Goal: Task Accomplishment & Management: Complete application form

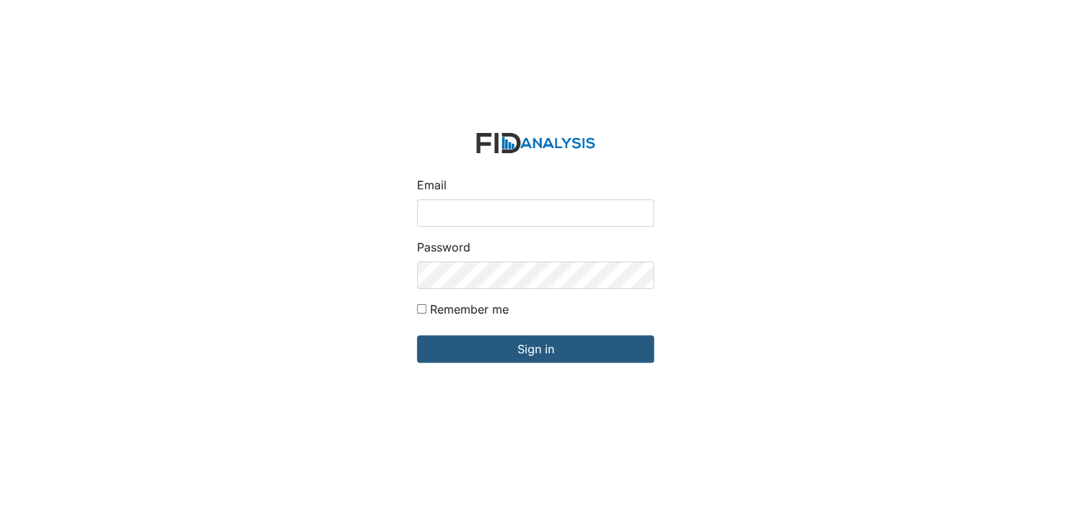
click at [431, 215] on input "Email" at bounding box center [535, 212] width 237 height 27
type input "[EMAIL_ADDRESS][DOMAIN_NAME]"
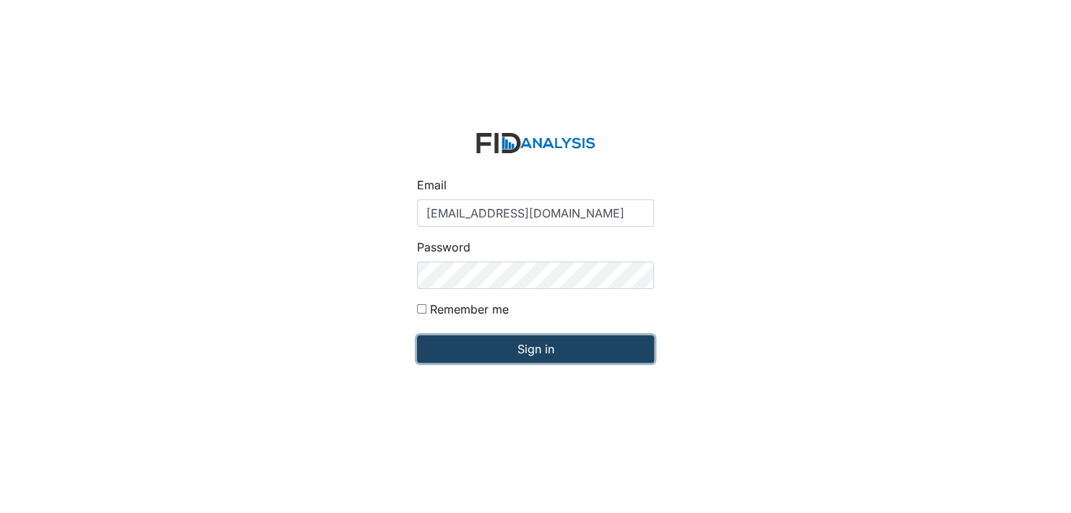
click at [524, 345] on input "Sign in" at bounding box center [535, 348] width 237 height 27
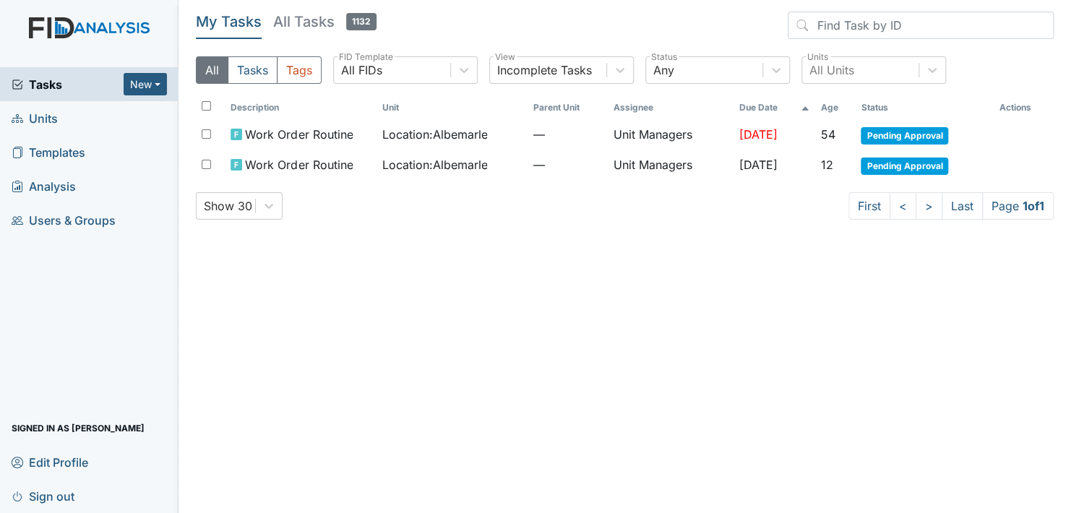
click at [40, 113] on span "Units" at bounding box center [35, 118] width 46 height 22
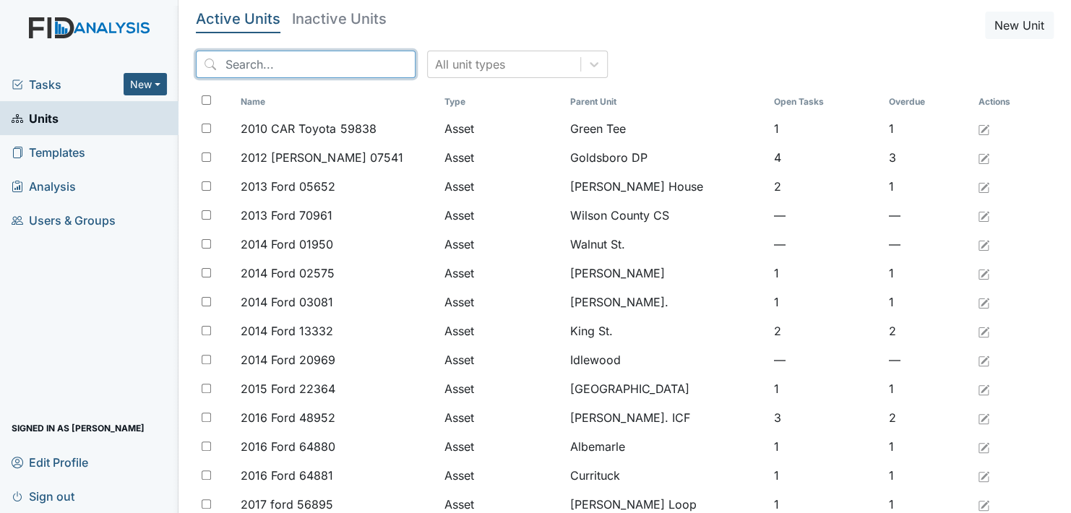
click at [244, 56] on input "search" at bounding box center [306, 64] width 220 height 27
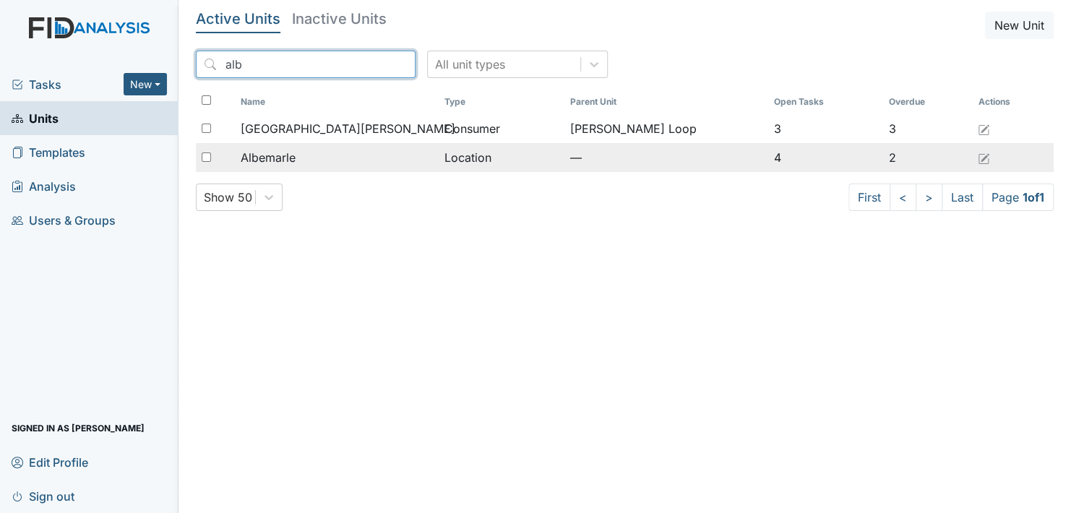
type input "alb"
click at [267, 156] on span "Albemarle" at bounding box center [268, 157] width 55 height 17
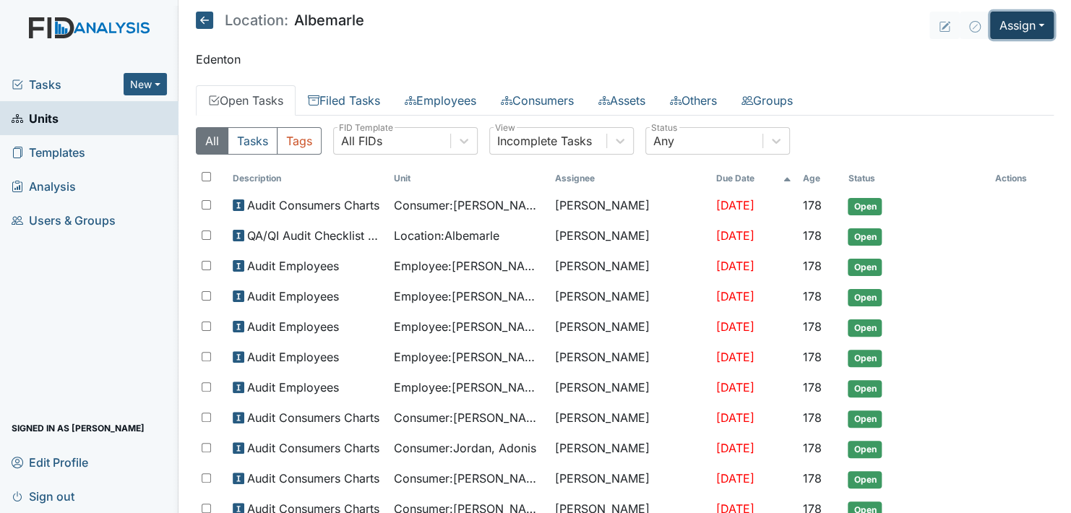
click at [1024, 29] on button "Assign" at bounding box center [1022, 25] width 64 height 27
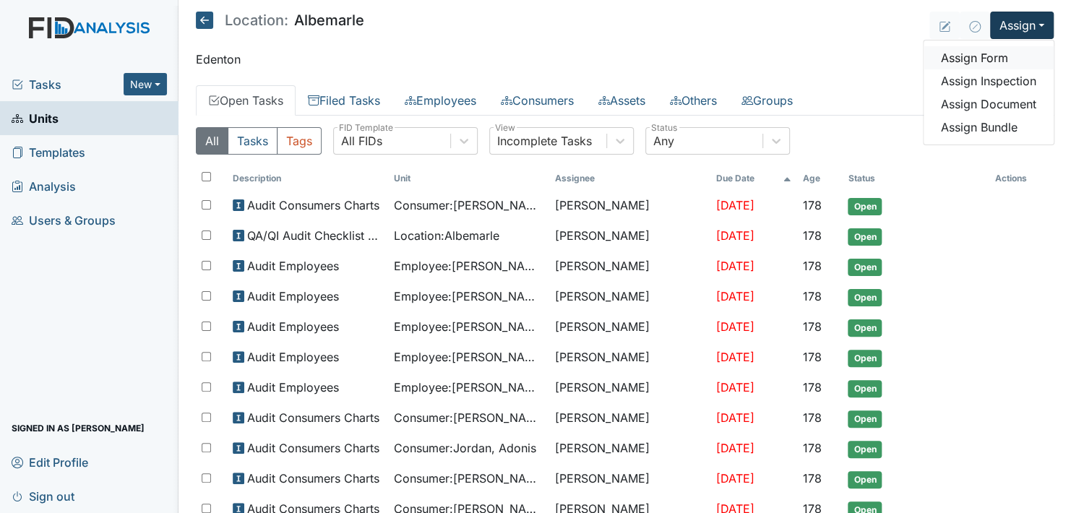
click at [966, 53] on link "Assign Form" at bounding box center [989, 57] width 130 height 23
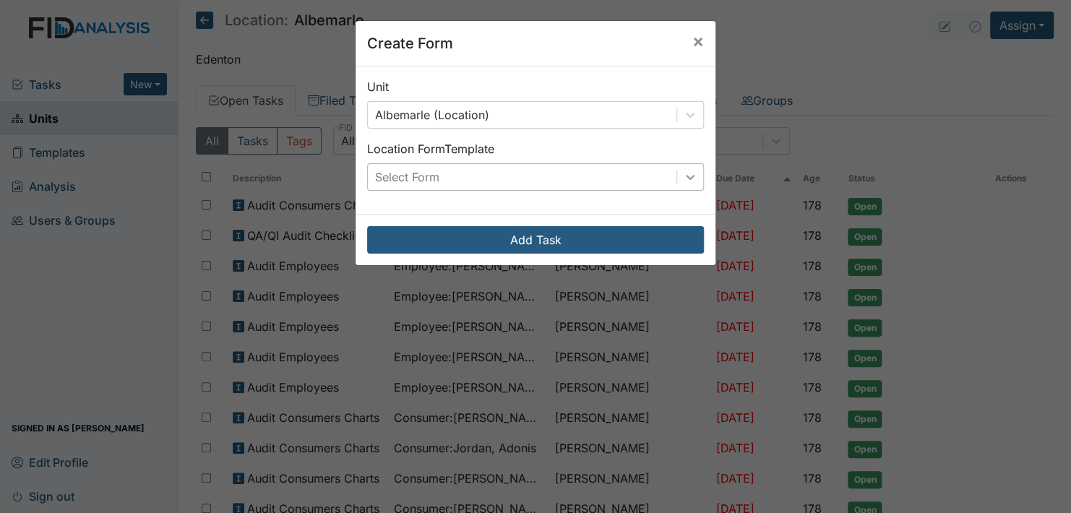
click at [687, 181] on icon at bounding box center [690, 177] width 14 height 14
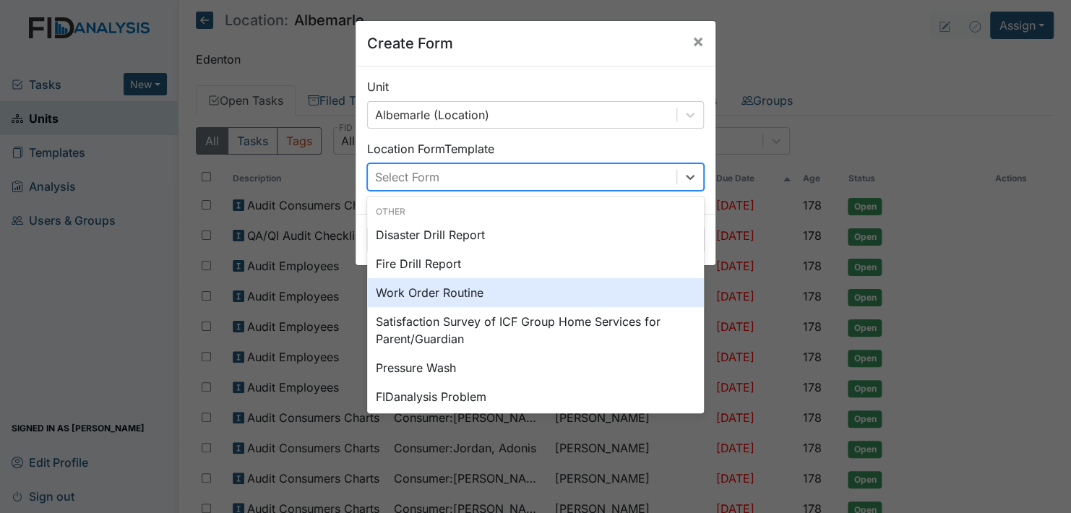
click at [512, 286] on div "Work Order Routine" at bounding box center [535, 292] width 337 height 29
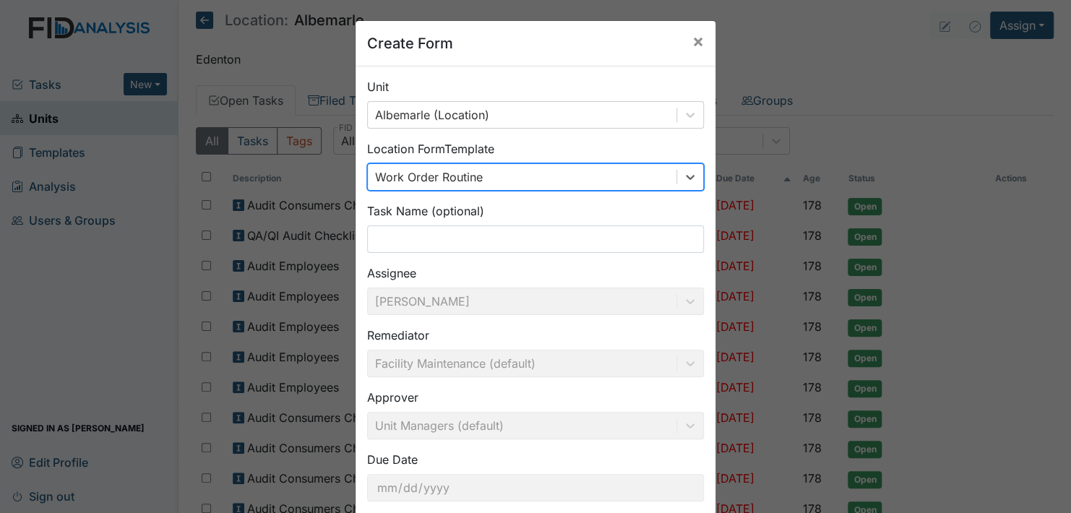
click at [377, 175] on div "Create Form × Unit Albemarle (Location) Location Form Template option Work Orde…" at bounding box center [535, 256] width 1071 height 513
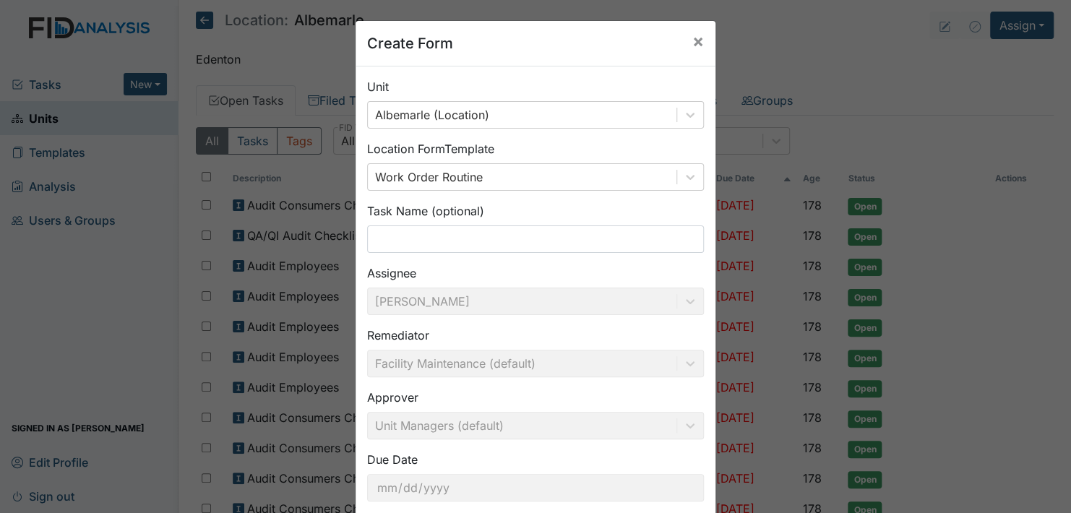
click at [810, 52] on div "Create Form × Unit Albemarle (Location) Location Form Template Work Order Routi…" at bounding box center [535, 256] width 1071 height 513
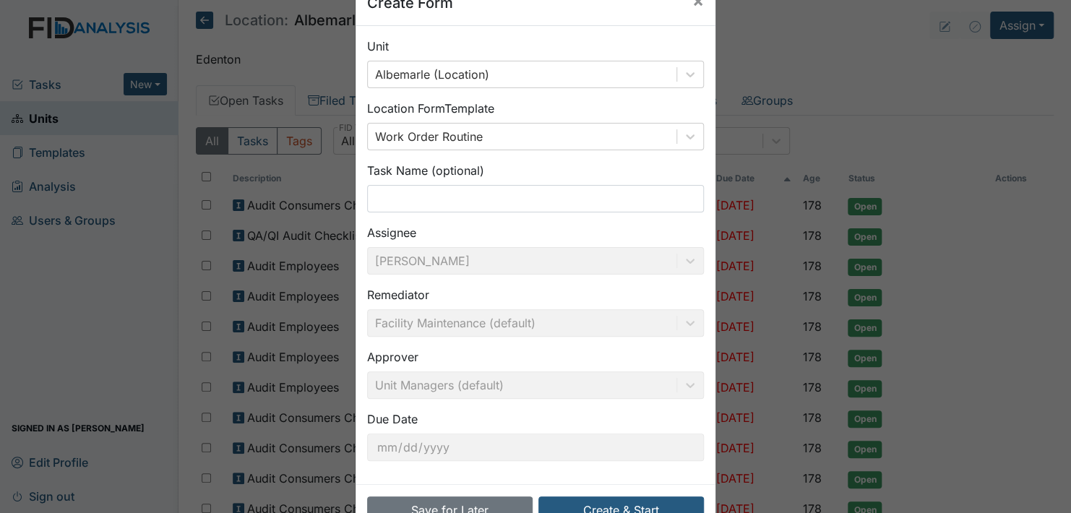
scroll to position [82, 0]
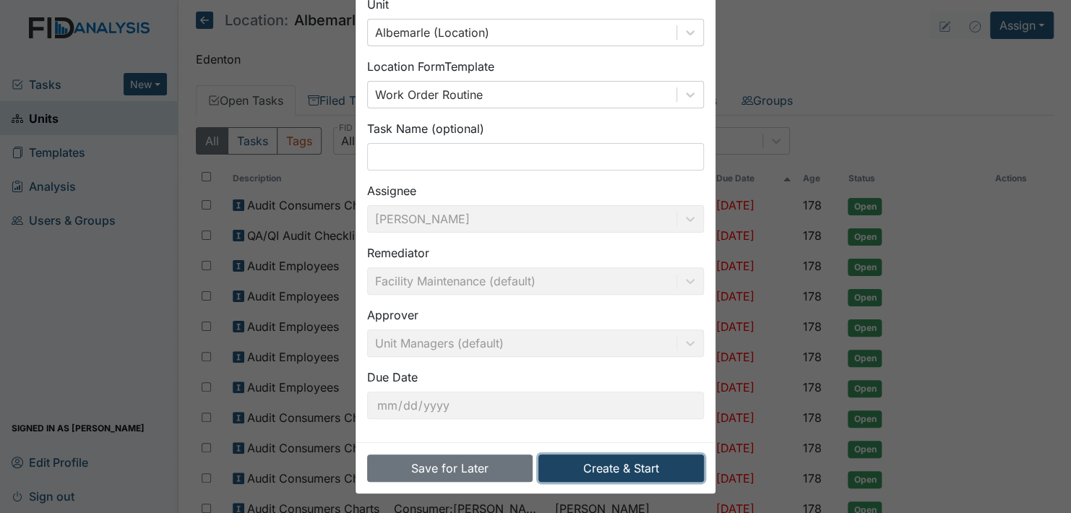
click at [609, 473] on button "Create & Start" at bounding box center [621, 468] width 166 height 27
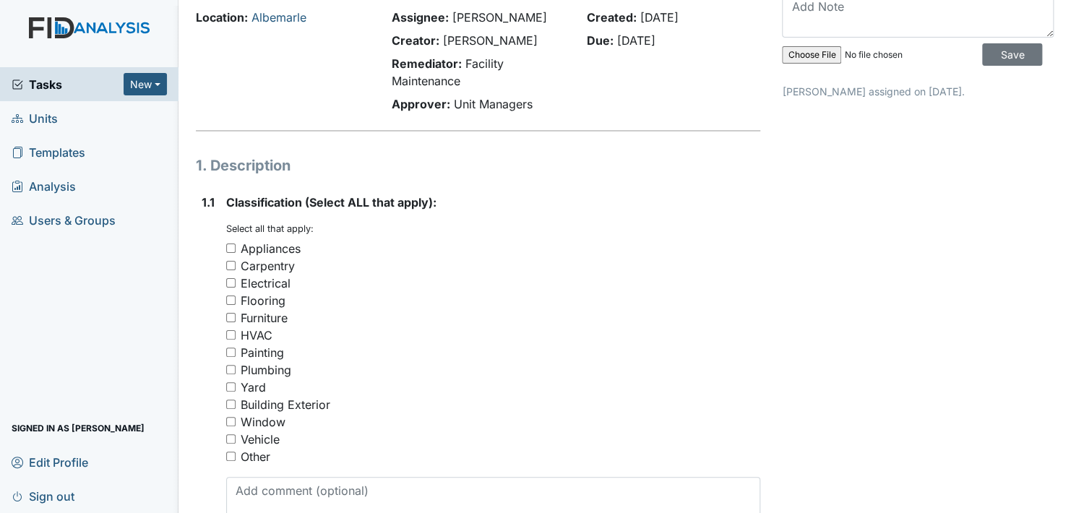
scroll to position [145, 0]
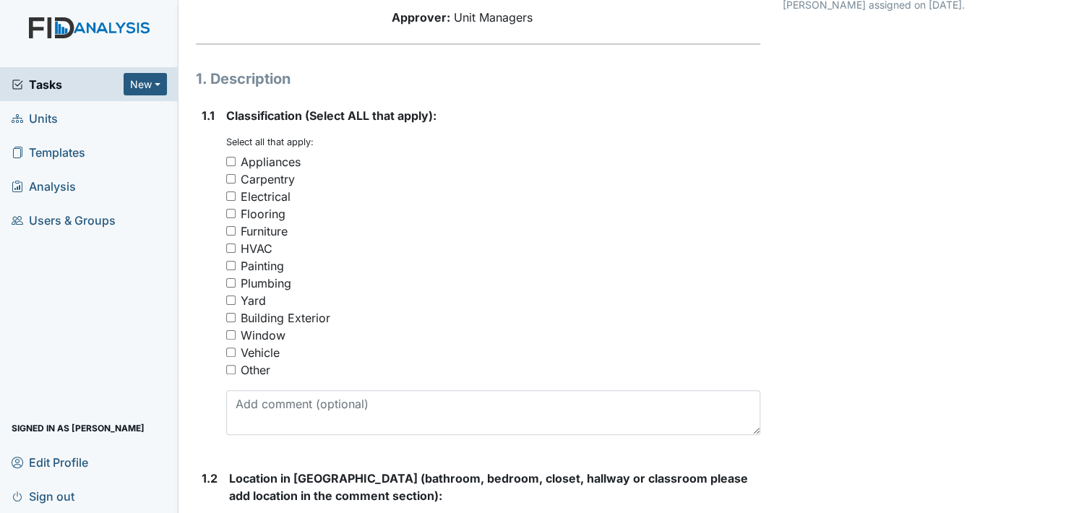
click at [231, 230] on input "Furniture" at bounding box center [230, 230] width 9 height 9
checkbox input "true"
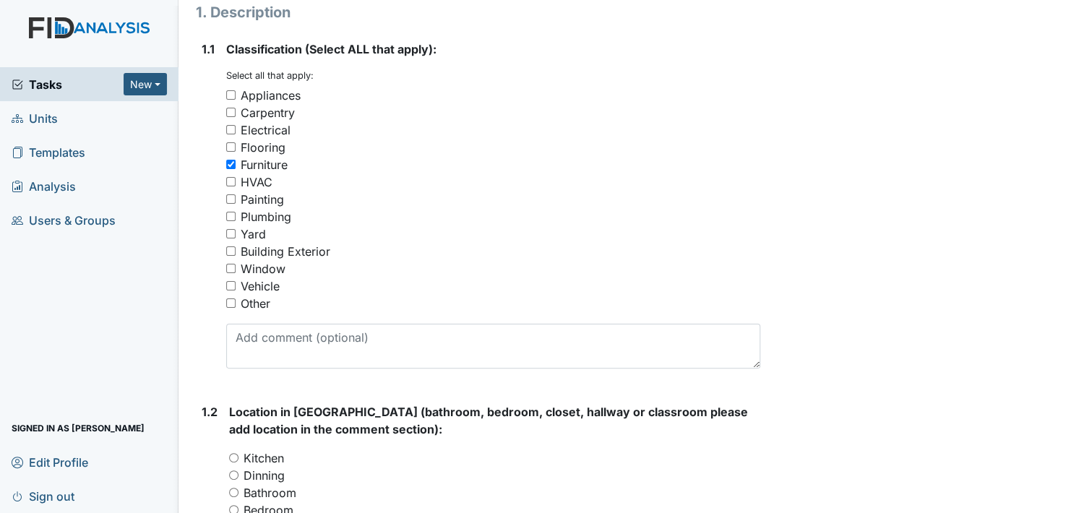
scroll to position [361, 0]
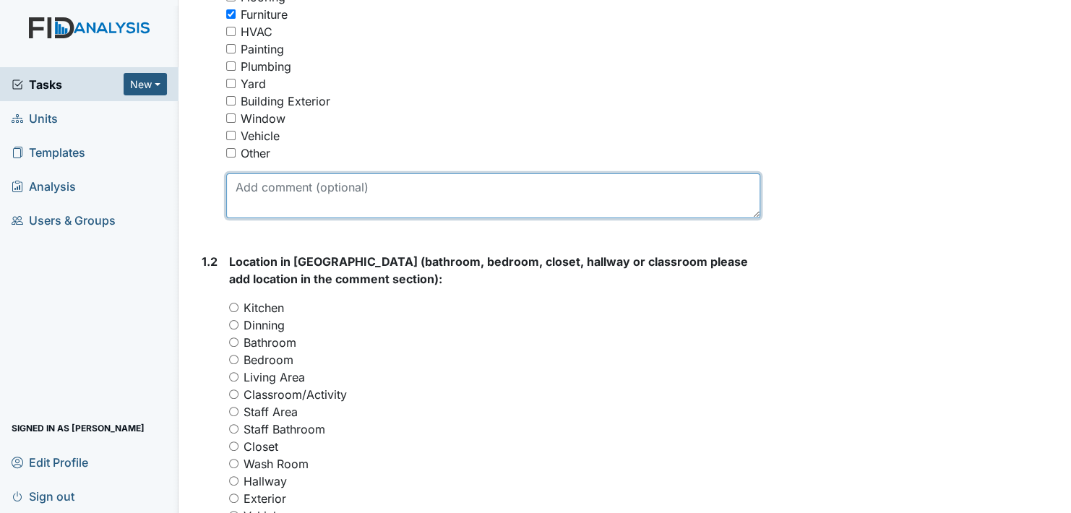
click at [291, 197] on textarea at bounding box center [493, 195] width 534 height 45
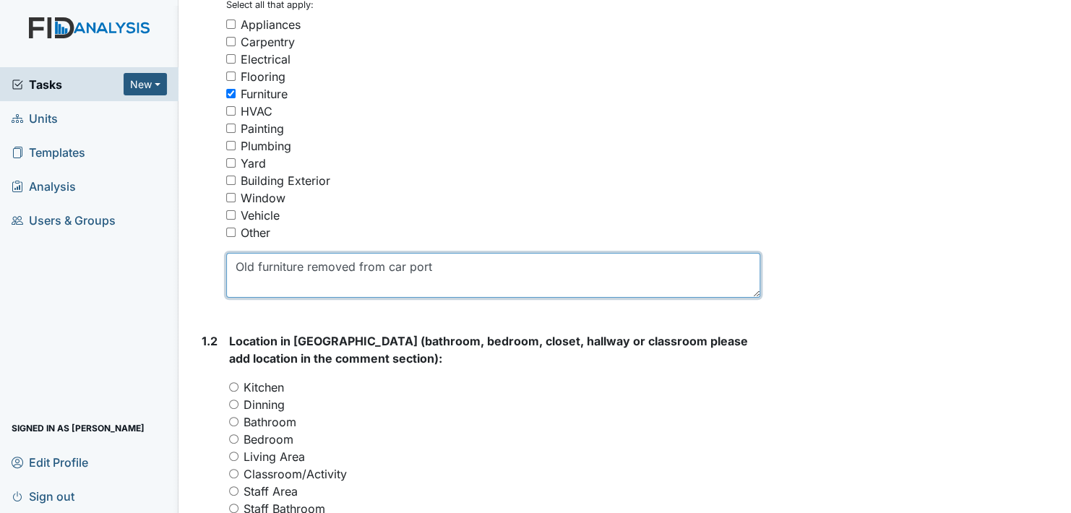
scroll to position [506, 0]
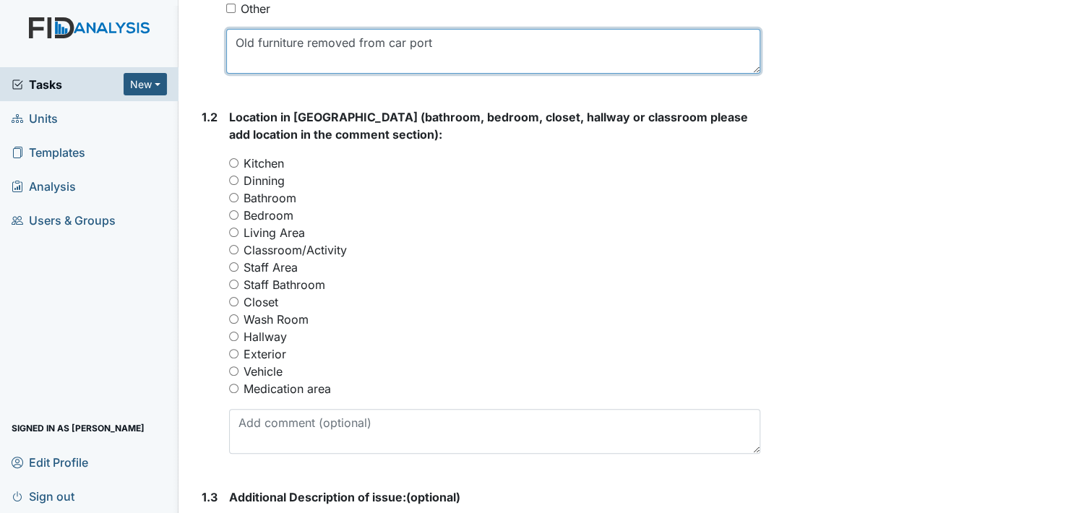
type textarea "Old furniture removed from car port"
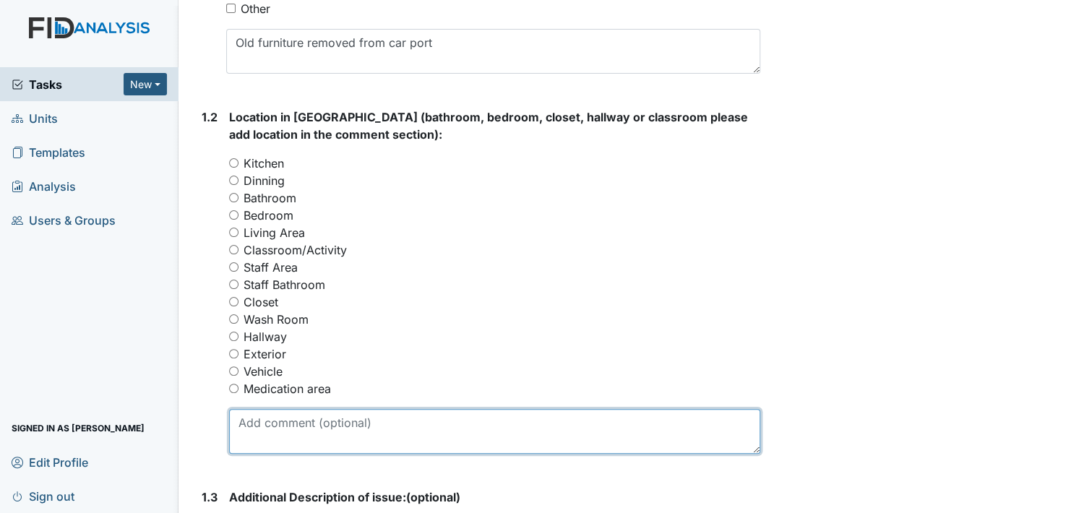
click at [281, 430] on textarea at bounding box center [494, 431] width 531 height 45
click at [288, 422] on textarea at bounding box center [494, 431] width 531 height 45
type textarea "c"
type textarea "C"
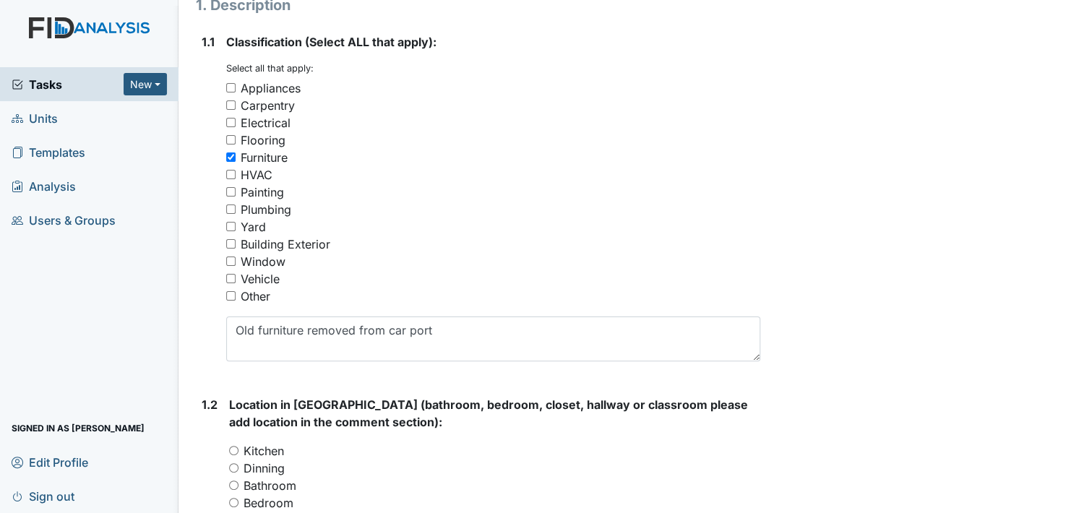
scroll to position [217, 0]
click at [232, 158] on input "Furniture" at bounding box center [230, 158] width 9 height 9
checkbox input "false"
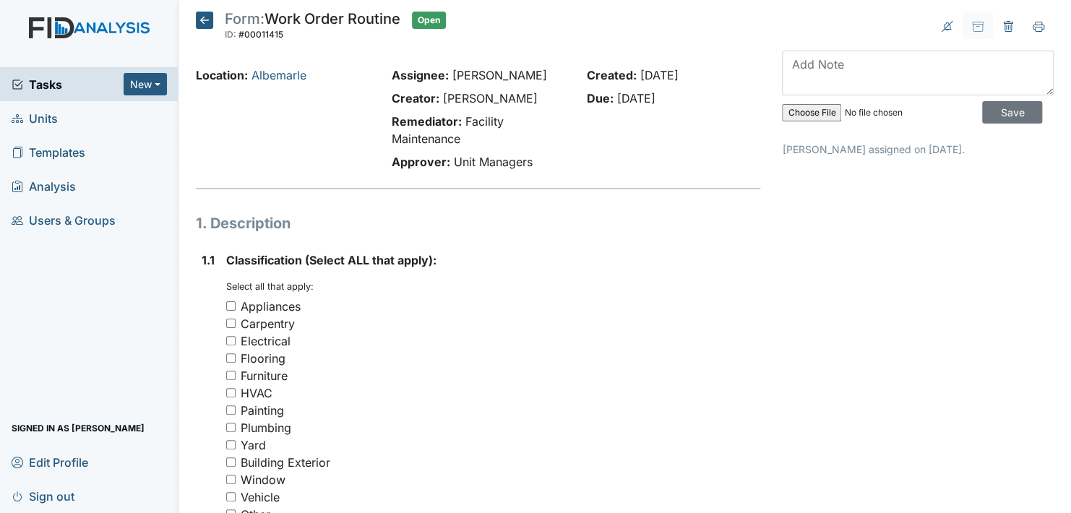
scroll to position [72, 0]
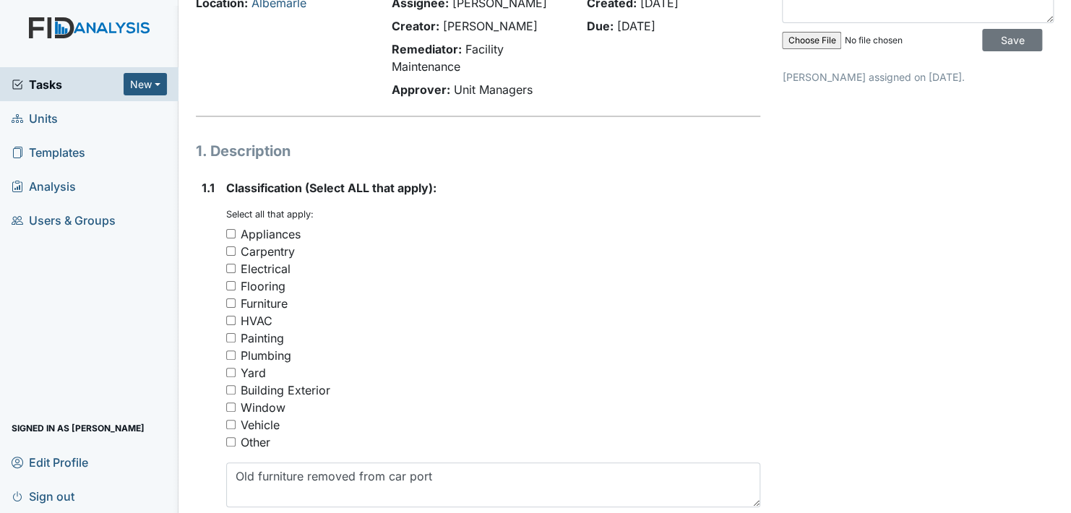
click at [226, 301] on input "Furniture" at bounding box center [230, 302] width 9 height 9
checkbox input "true"
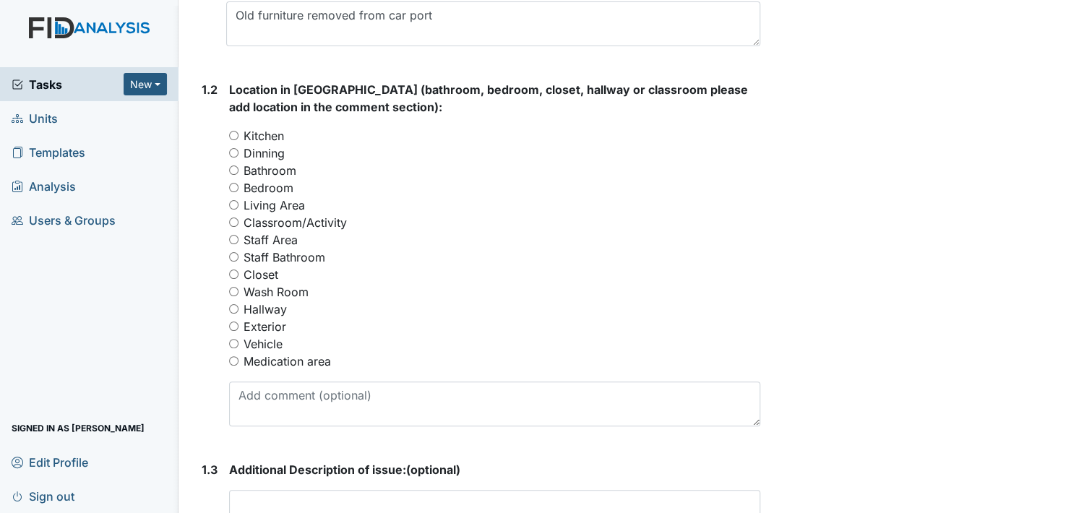
scroll to position [578, 0]
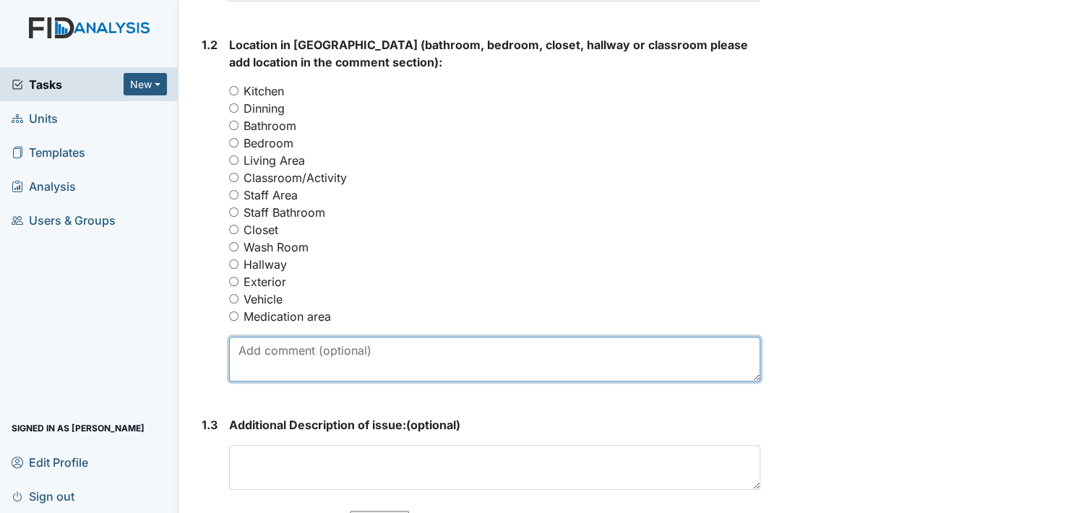
click at [281, 360] on textarea at bounding box center [494, 359] width 531 height 45
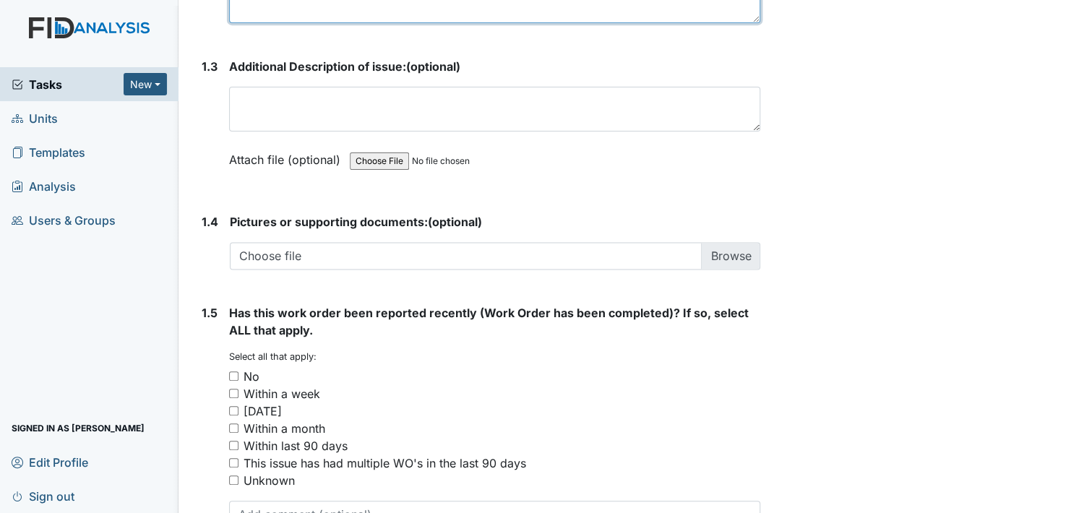
scroll to position [940, 0]
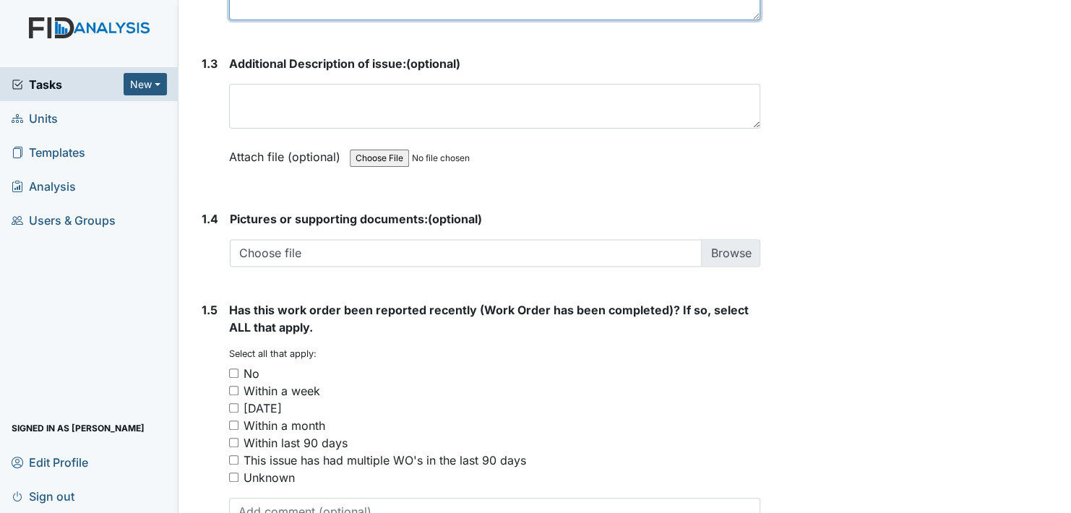
type textarea "Carport"
click at [234, 370] on input "No" at bounding box center [233, 373] width 9 height 9
checkbox input "true"
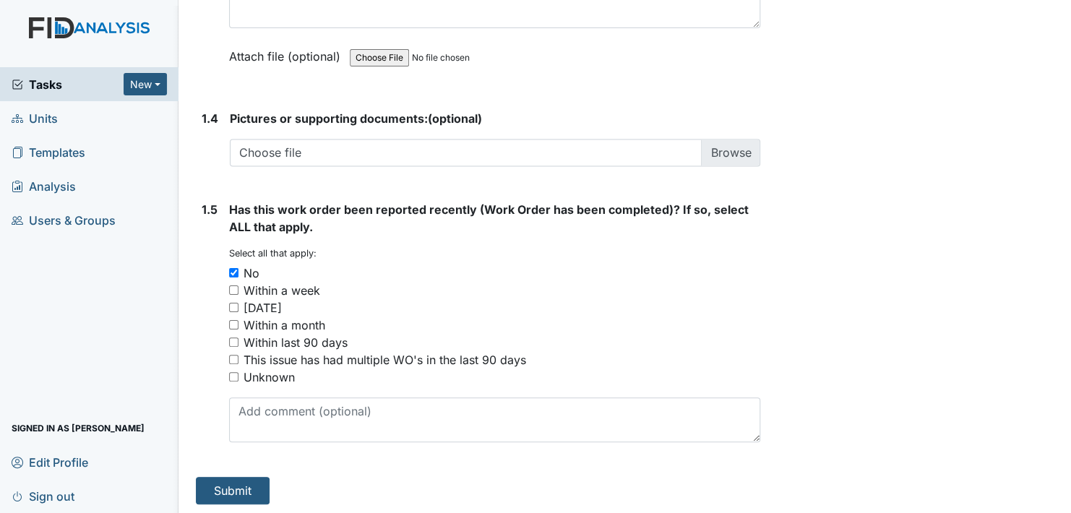
scroll to position [1041, 0]
click at [223, 487] on button "Submit" at bounding box center [233, 489] width 74 height 27
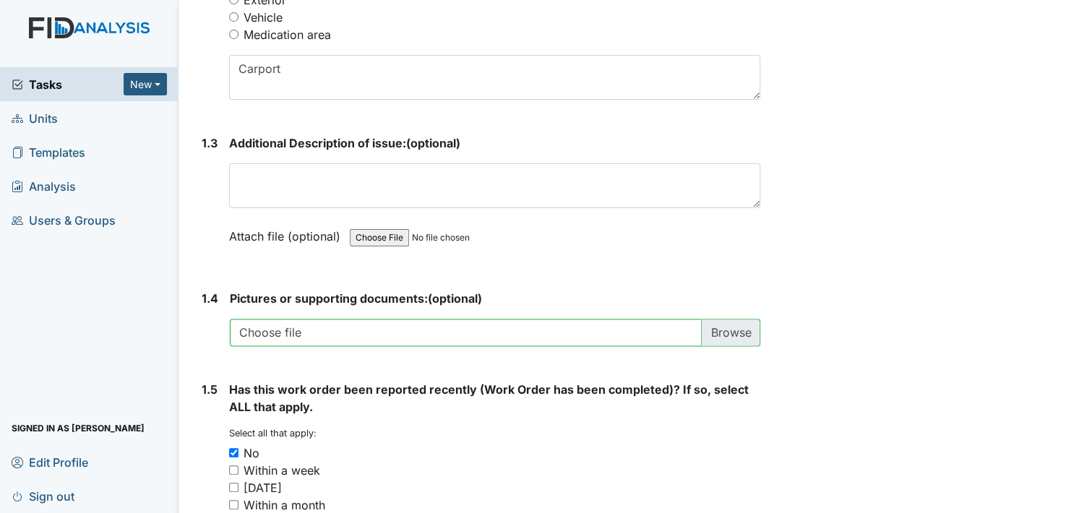
scroll to position [1088, 0]
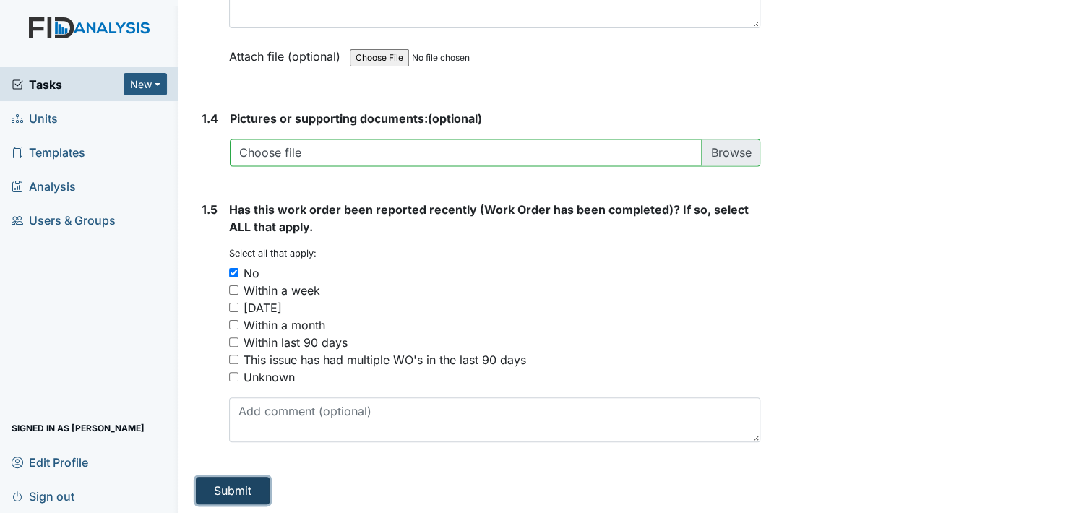
click at [244, 487] on button "Submit" at bounding box center [233, 490] width 74 height 27
click at [243, 487] on button "Submit" at bounding box center [233, 490] width 74 height 27
click at [244, 490] on button "Submit" at bounding box center [233, 490] width 74 height 27
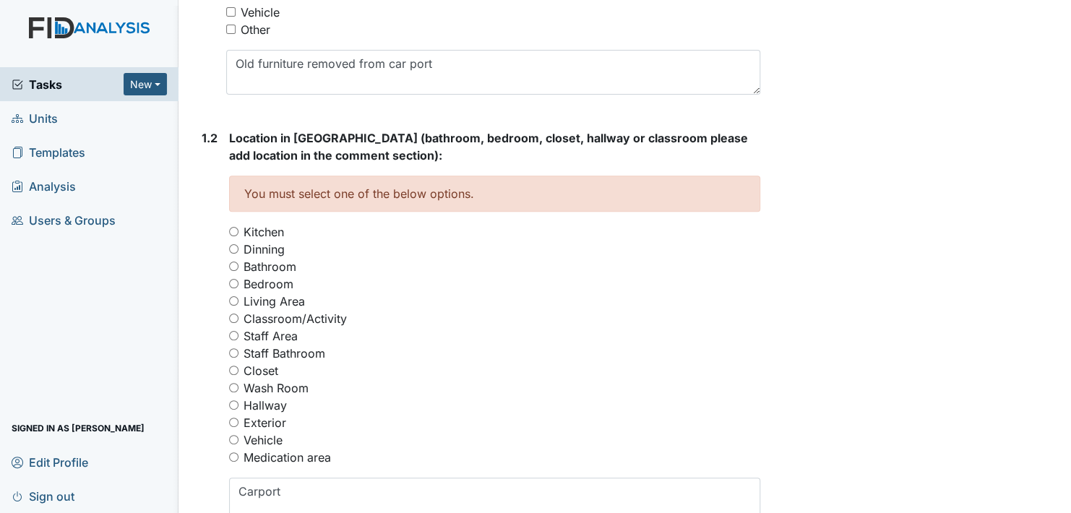
scroll to position [510, 0]
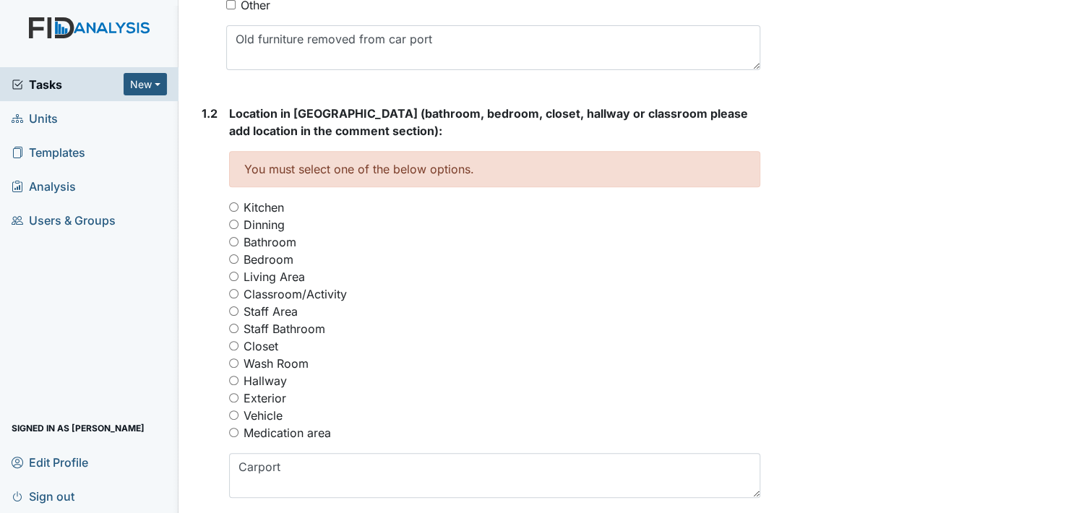
click at [236, 395] on input "Exterior" at bounding box center [233, 397] width 9 height 9
radio input "true"
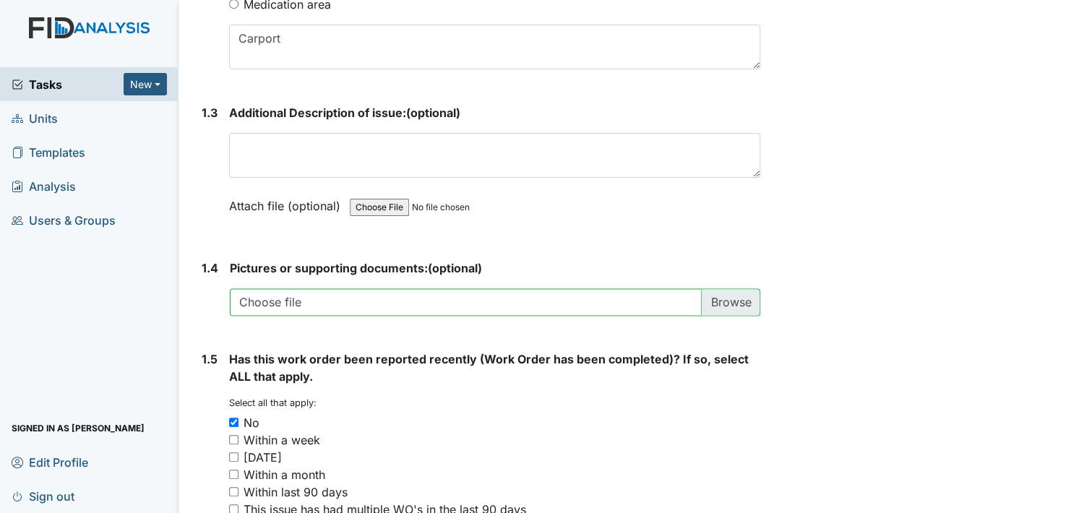
scroll to position [1088, 0]
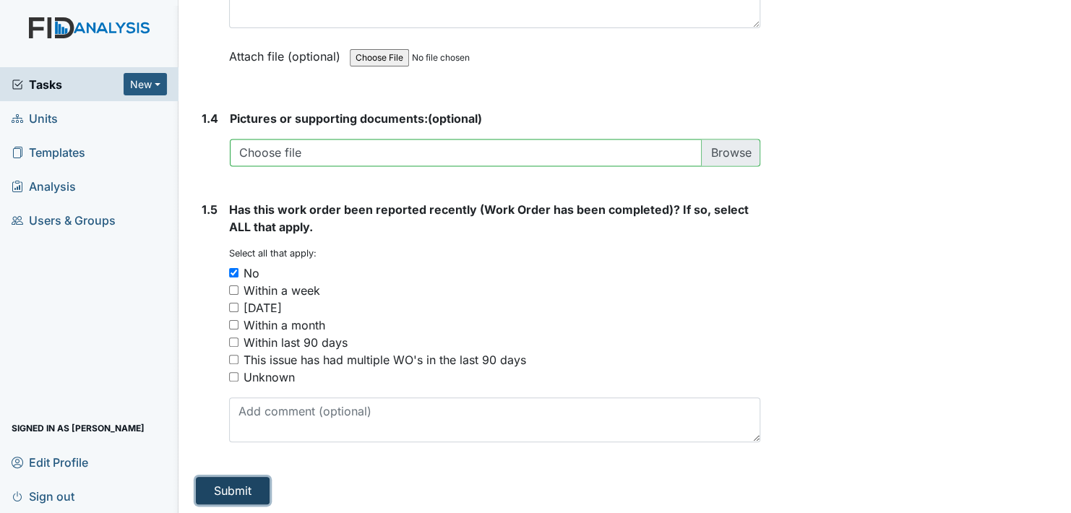
click at [244, 482] on button "Submit" at bounding box center [233, 490] width 74 height 27
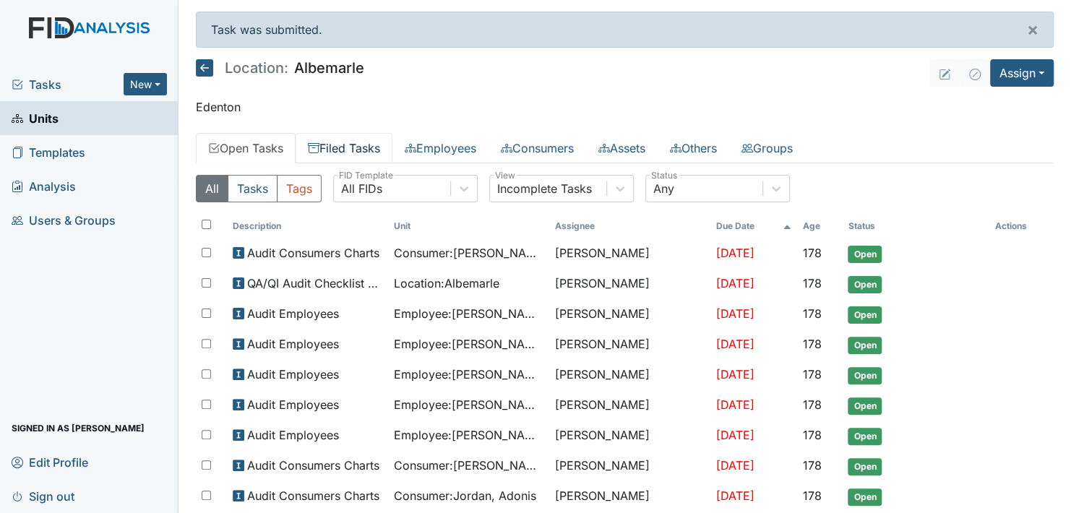
click at [358, 148] on link "Filed Tasks" at bounding box center [344, 148] width 97 height 30
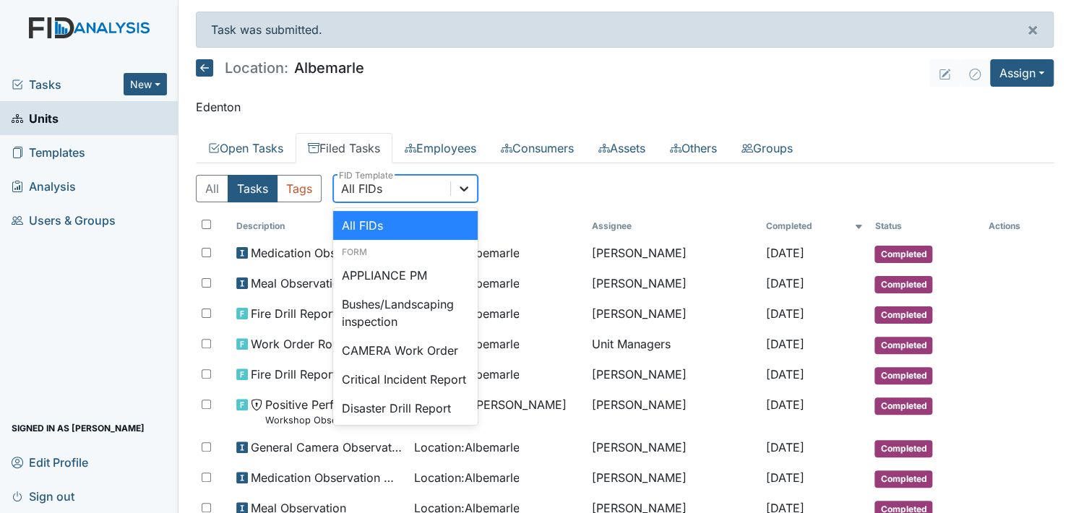
click at [463, 186] on icon at bounding box center [464, 188] width 14 height 14
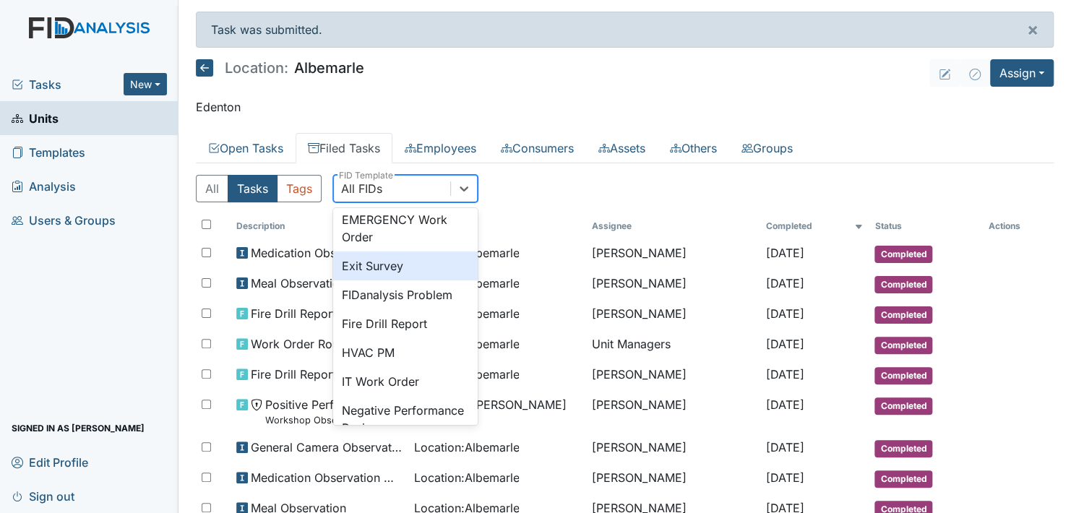
scroll to position [289, 0]
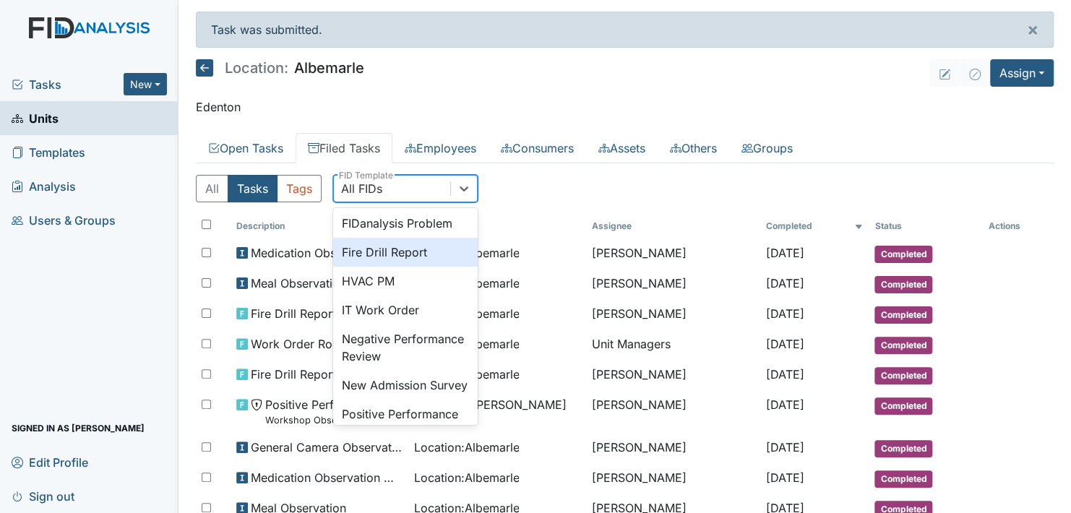
click at [394, 262] on div "Fire Drill Report" at bounding box center [405, 252] width 145 height 29
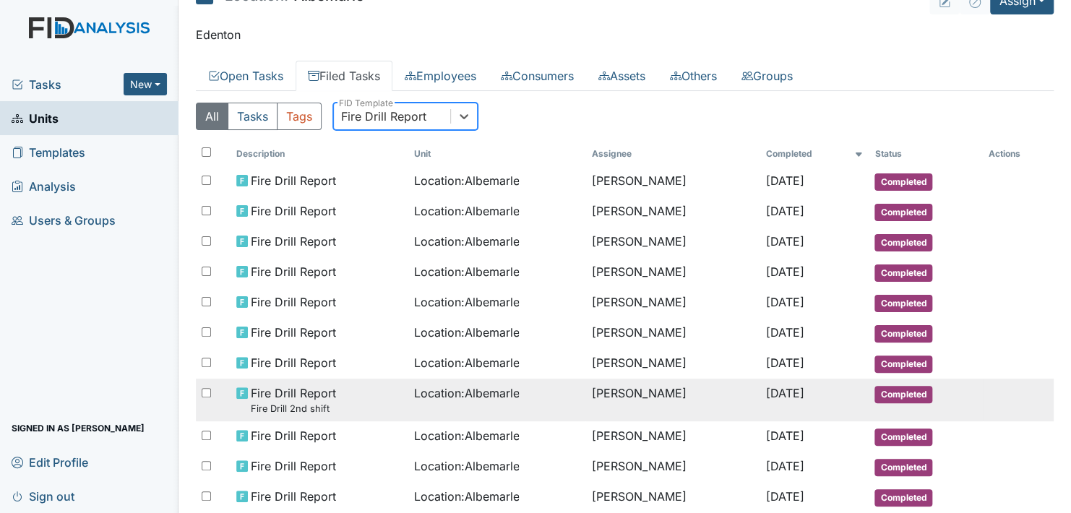
scroll to position [145, 0]
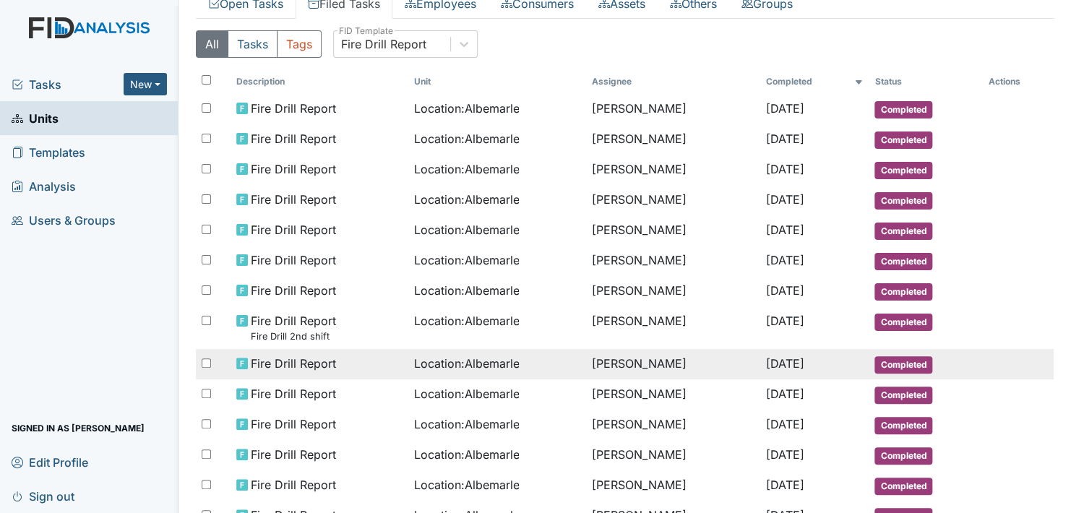
click at [887, 359] on span "Completed" at bounding box center [903, 364] width 58 height 17
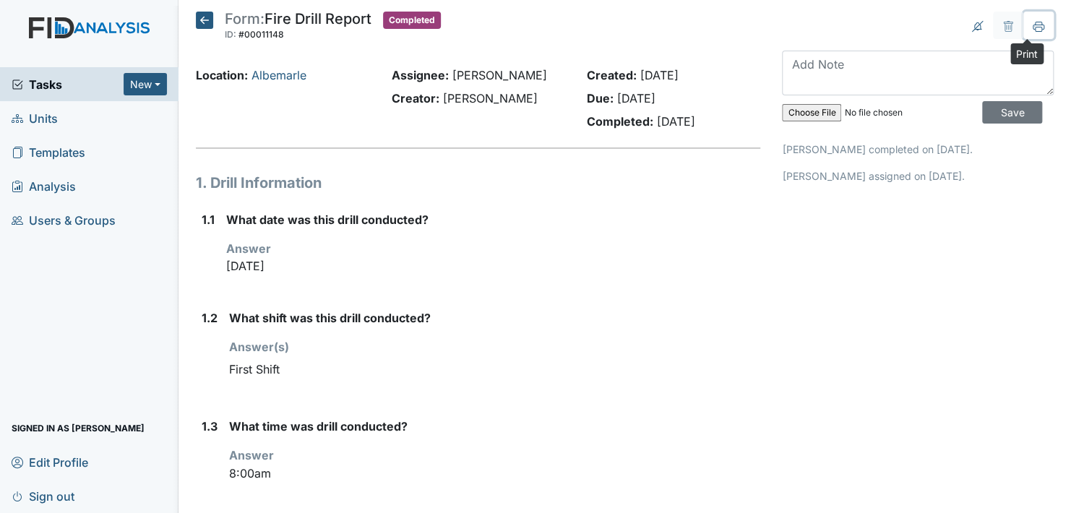
click at [1035, 27] on icon at bounding box center [1038, 29] width 7 height 5
click at [205, 20] on icon at bounding box center [204, 20] width 17 height 17
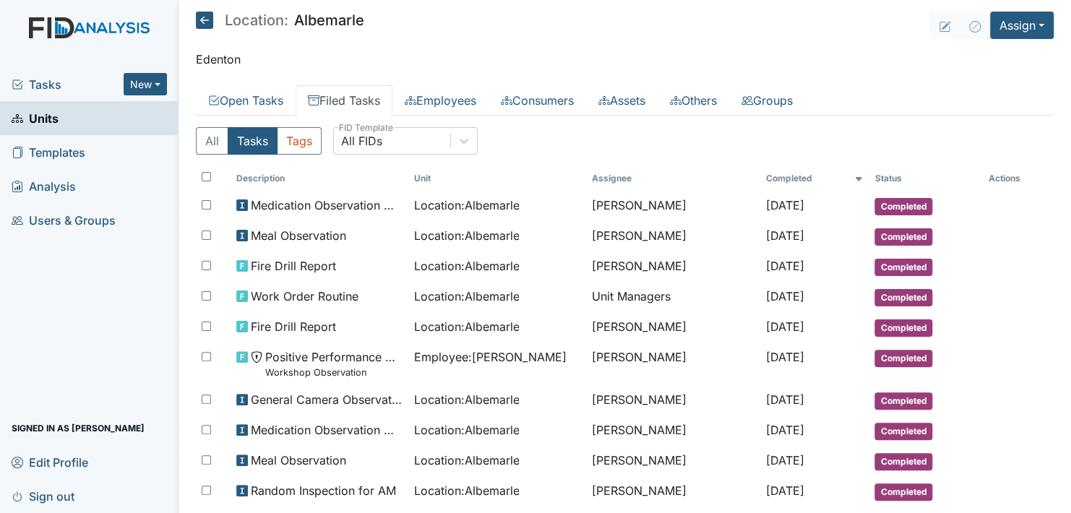
click at [359, 94] on link "Filed Tasks" at bounding box center [344, 100] width 97 height 30
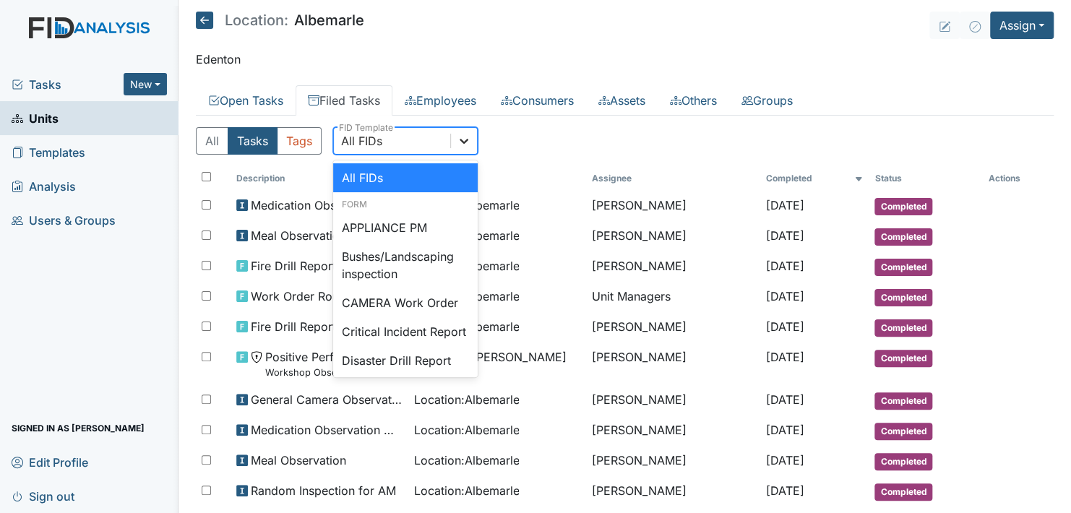
click at [457, 143] on icon at bounding box center [464, 141] width 14 height 14
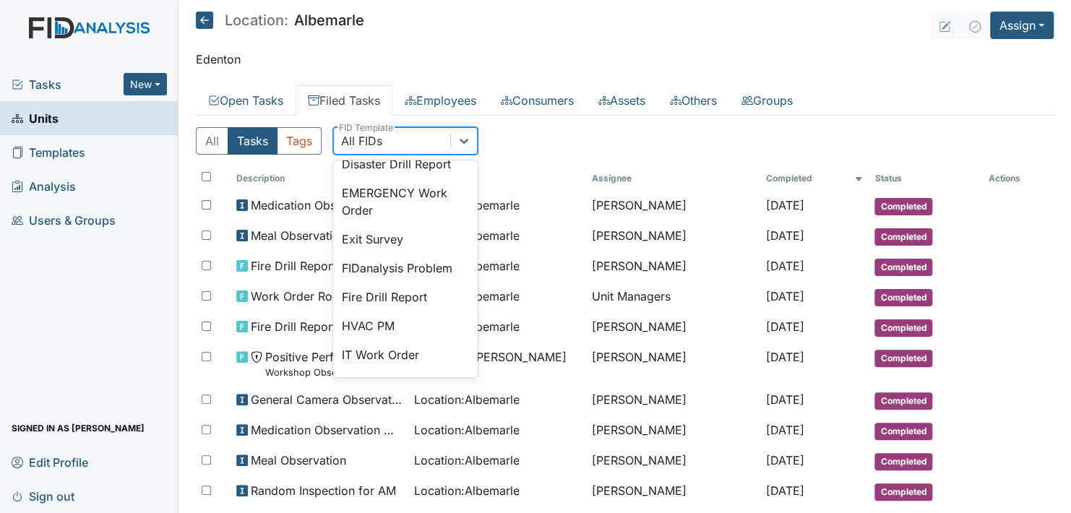
scroll to position [217, 0]
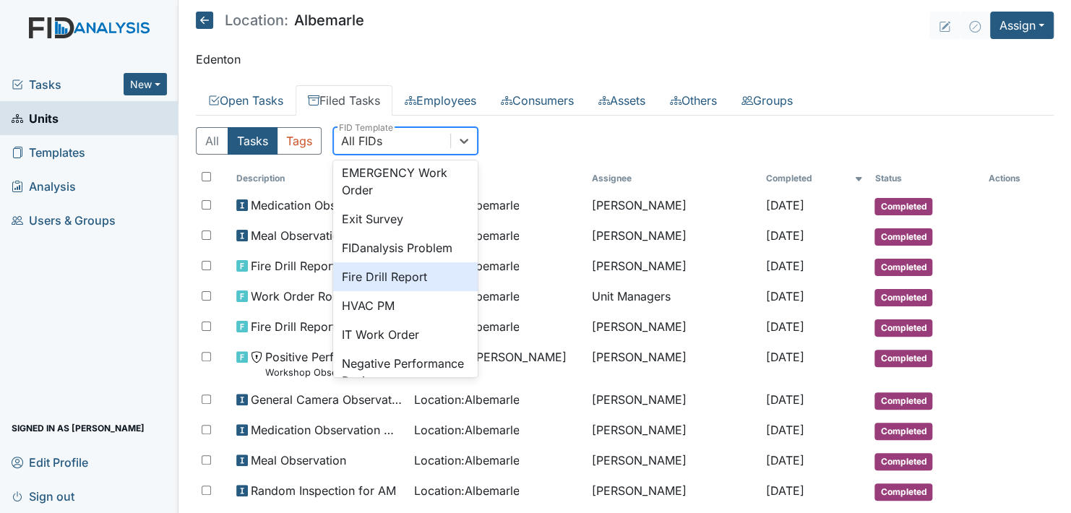
click at [407, 291] on div "Fire Drill Report" at bounding box center [405, 276] width 145 height 29
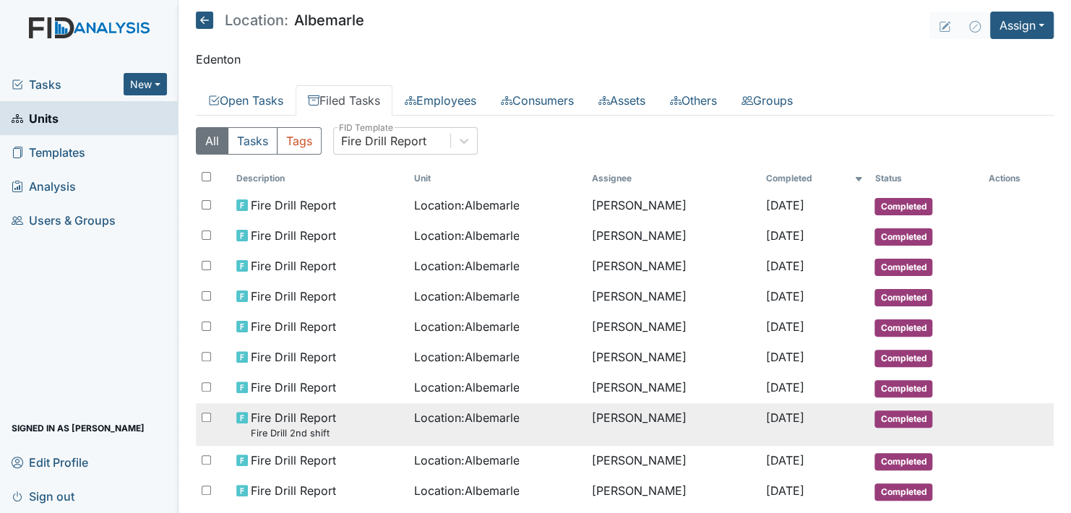
click at [890, 411] on span "Completed" at bounding box center [903, 419] width 58 height 17
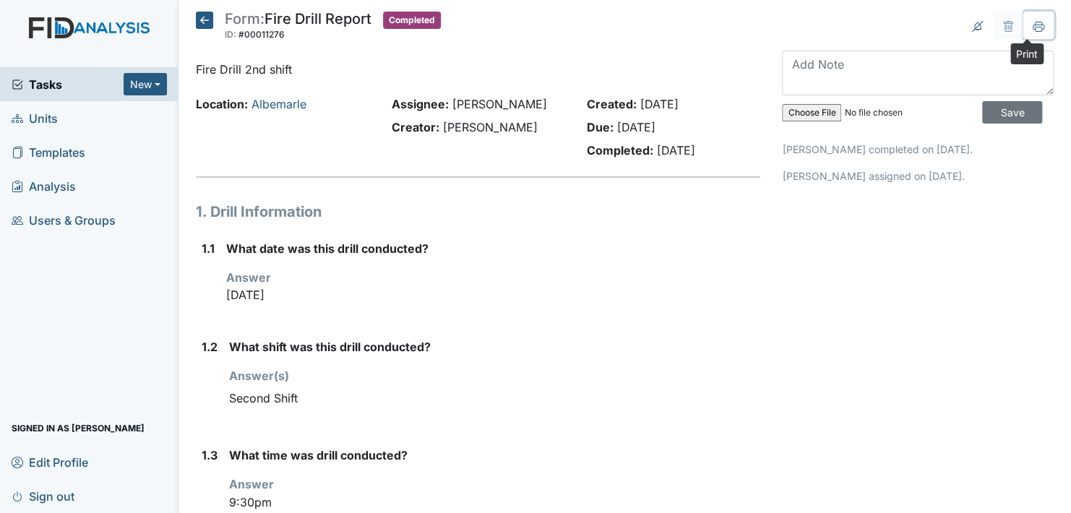
click at [1033, 25] on icon at bounding box center [1039, 26] width 12 height 8
click at [206, 18] on icon at bounding box center [204, 20] width 17 height 17
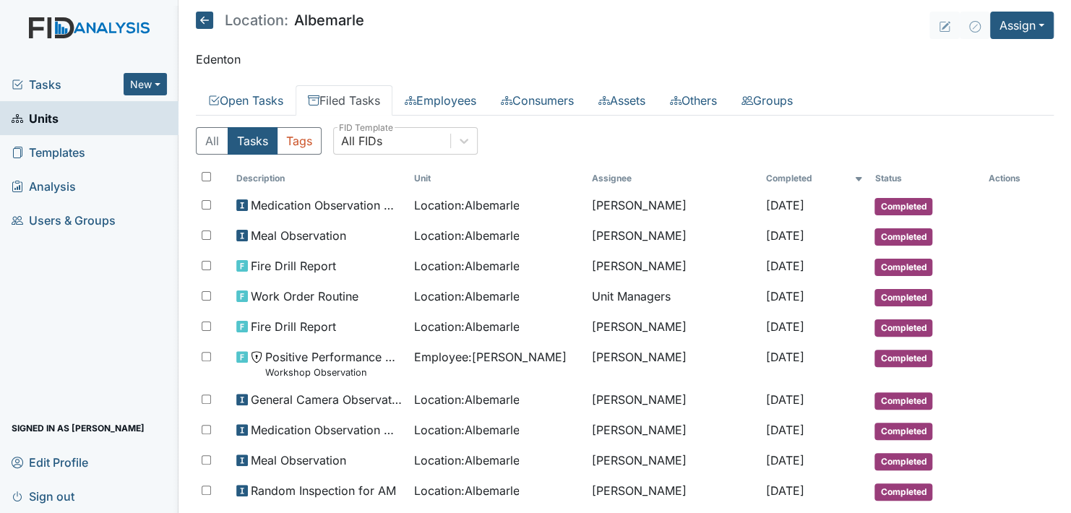
click at [358, 83] on main "Location: Albemarle Assign Assign Form Assign Inspection Assign Document Assign…" at bounding box center [625, 256] width 893 height 513
click at [359, 95] on link "Filed Tasks" at bounding box center [344, 100] width 97 height 30
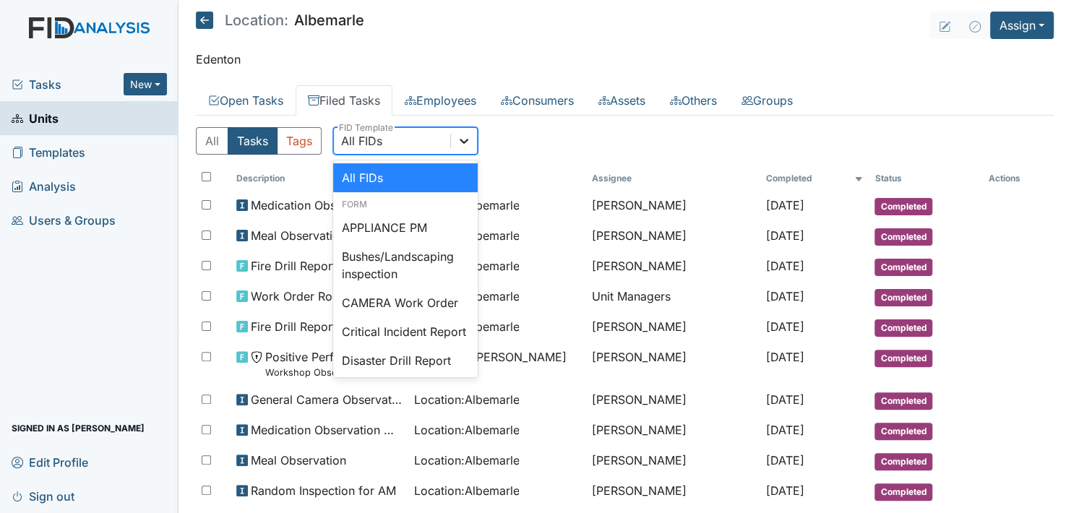
click at [460, 137] on icon at bounding box center [464, 141] width 14 height 14
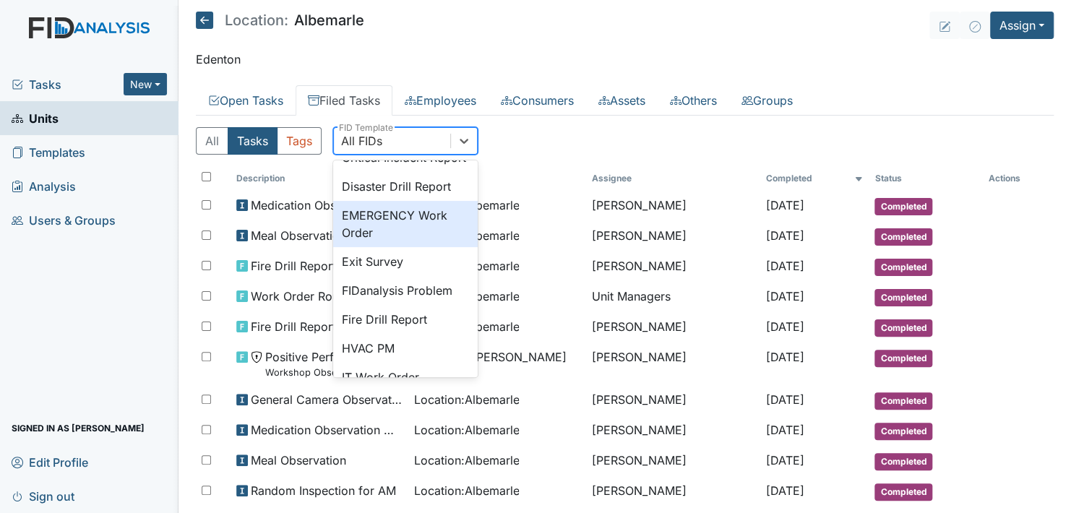
scroll to position [217, 0]
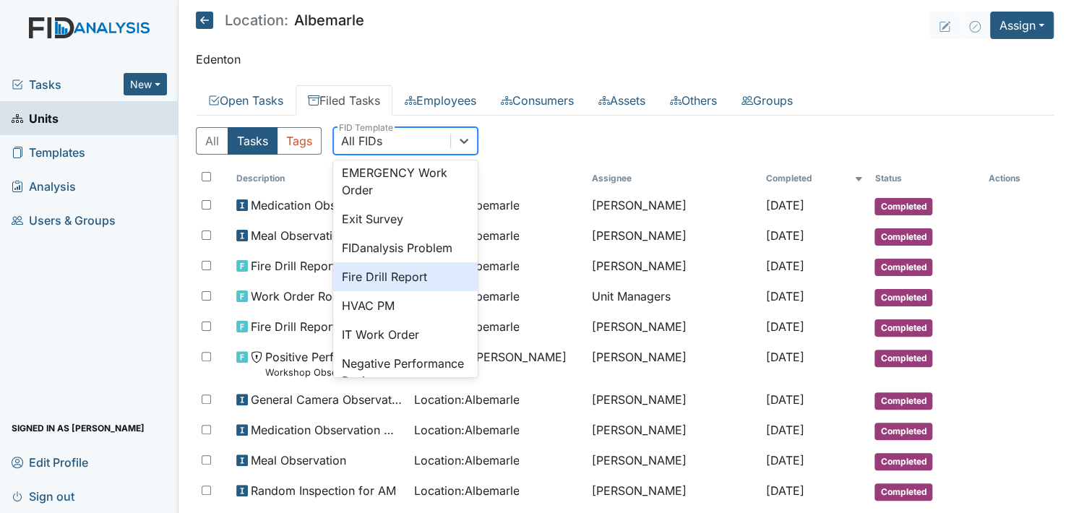
click at [406, 291] on div "Fire Drill Report" at bounding box center [405, 276] width 145 height 29
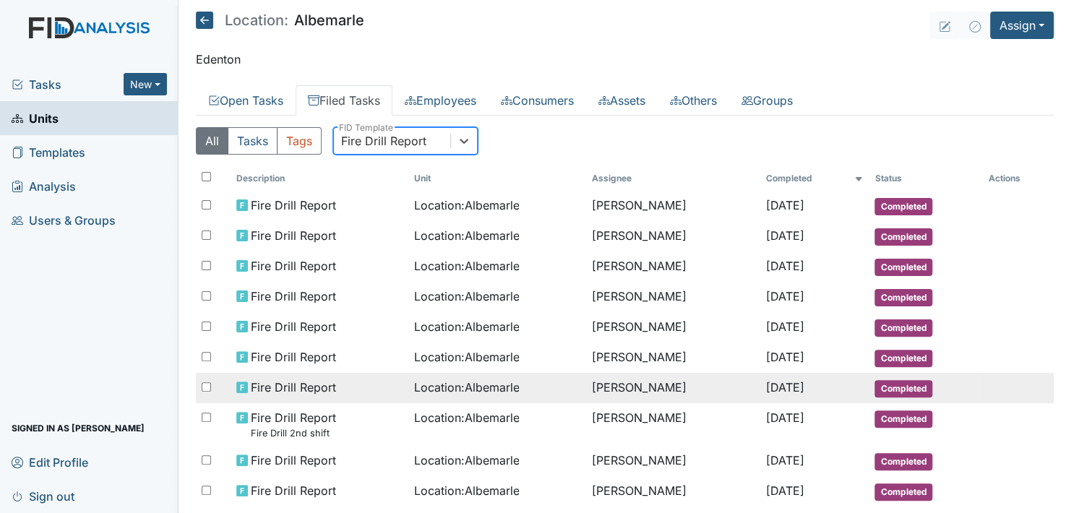
click at [888, 382] on span "Completed" at bounding box center [903, 388] width 58 height 17
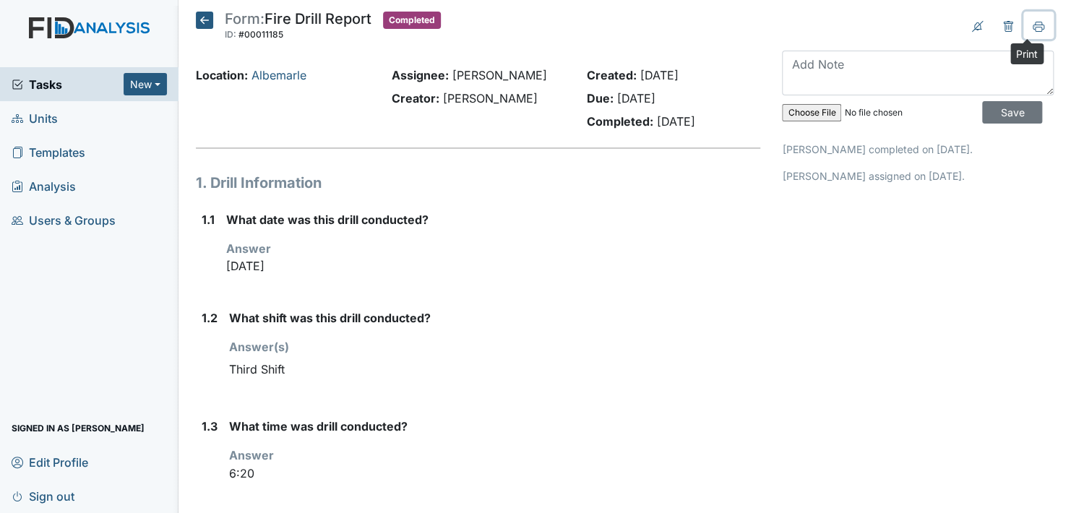
click at [1035, 27] on icon at bounding box center [1038, 29] width 7 height 5
click at [204, 22] on icon at bounding box center [204, 20] width 17 height 17
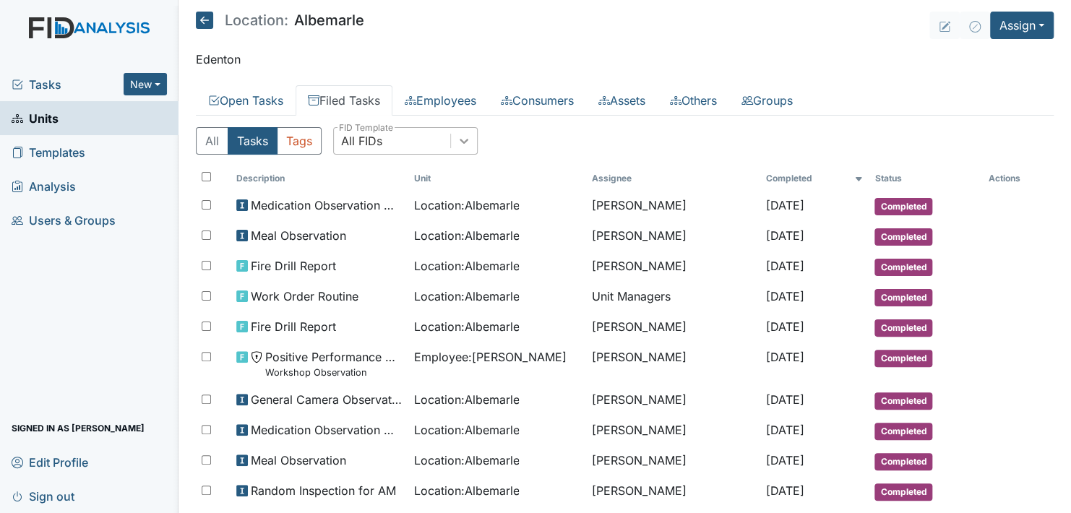
click at [469, 138] on icon at bounding box center [464, 141] width 14 height 14
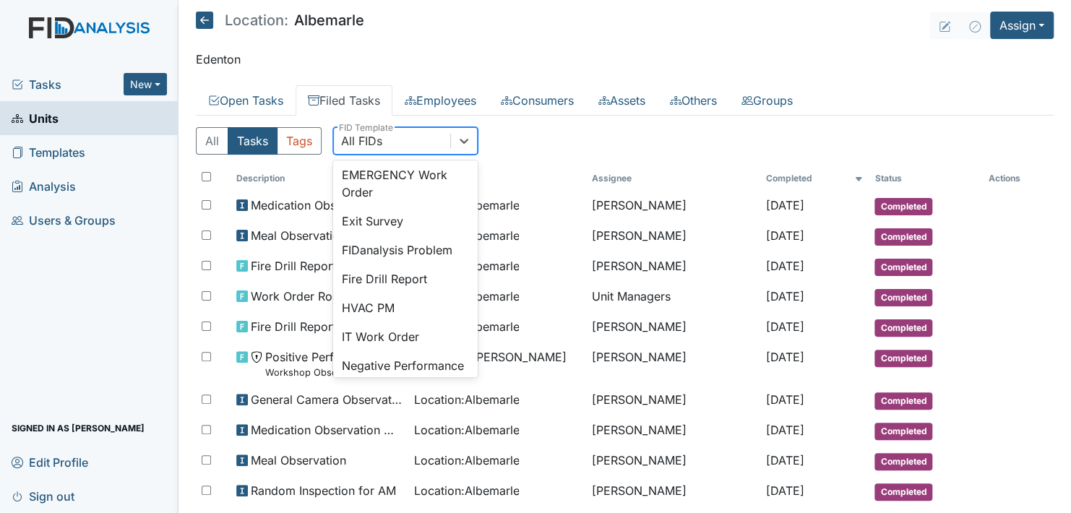
scroll to position [289, 0]
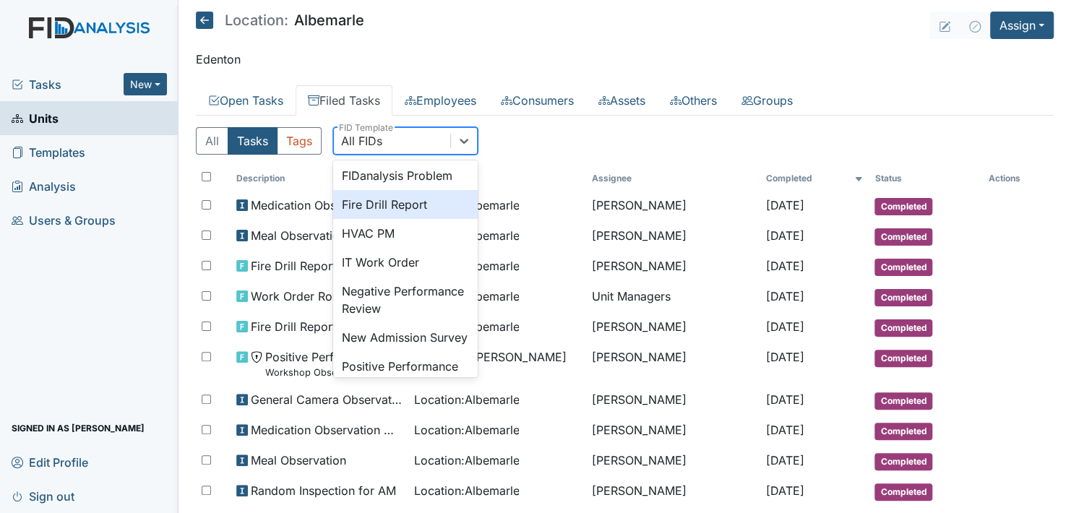
click at [411, 219] on div "Fire Drill Report" at bounding box center [405, 204] width 145 height 29
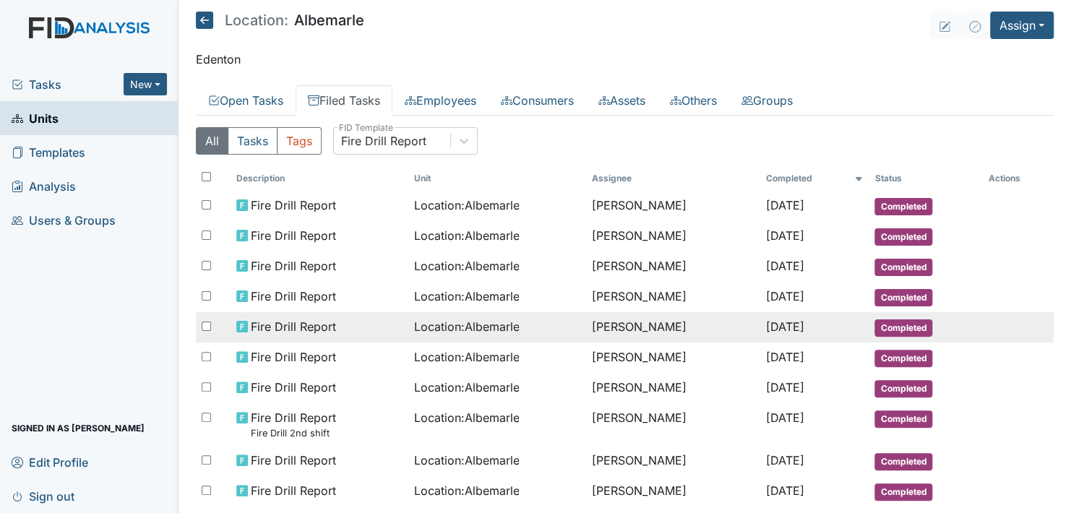
click at [903, 321] on span "Completed" at bounding box center [903, 327] width 58 height 17
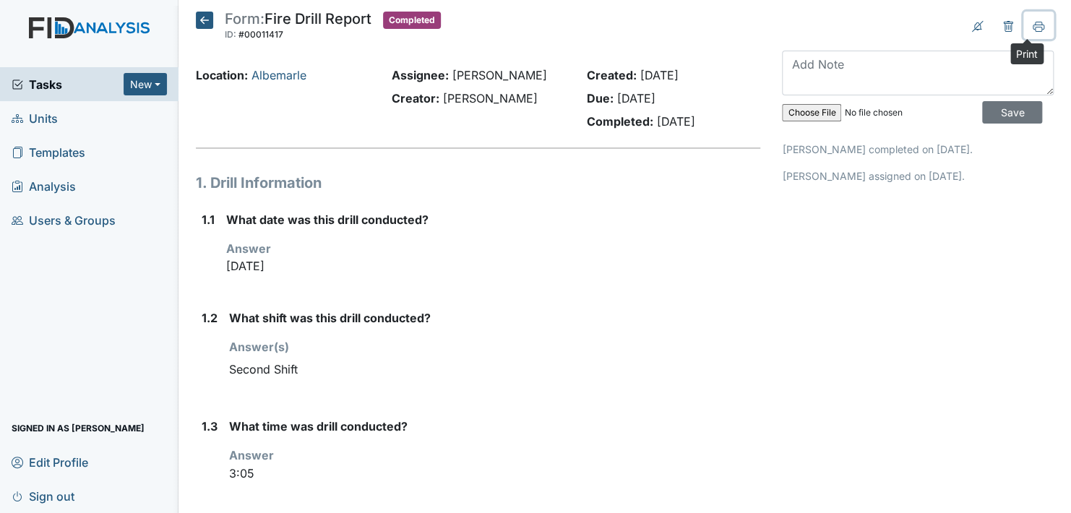
click at [1033, 25] on icon at bounding box center [1039, 27] width 12 height 12
click at [202, 22] on icon at bounding box center [204, 20] width 17 height 17
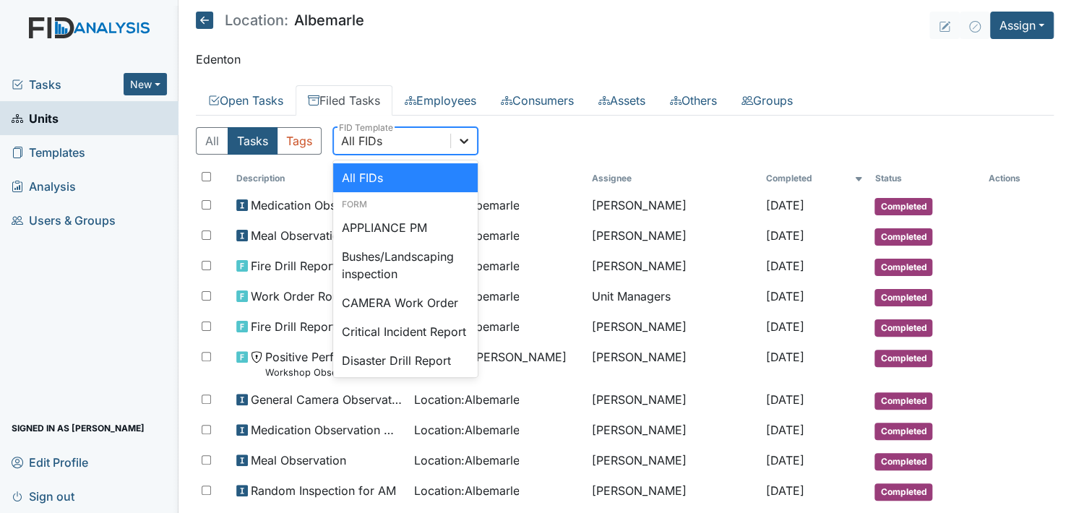
click at [460, 140] on icon at bounding box center [464, 141] width 14 height 14
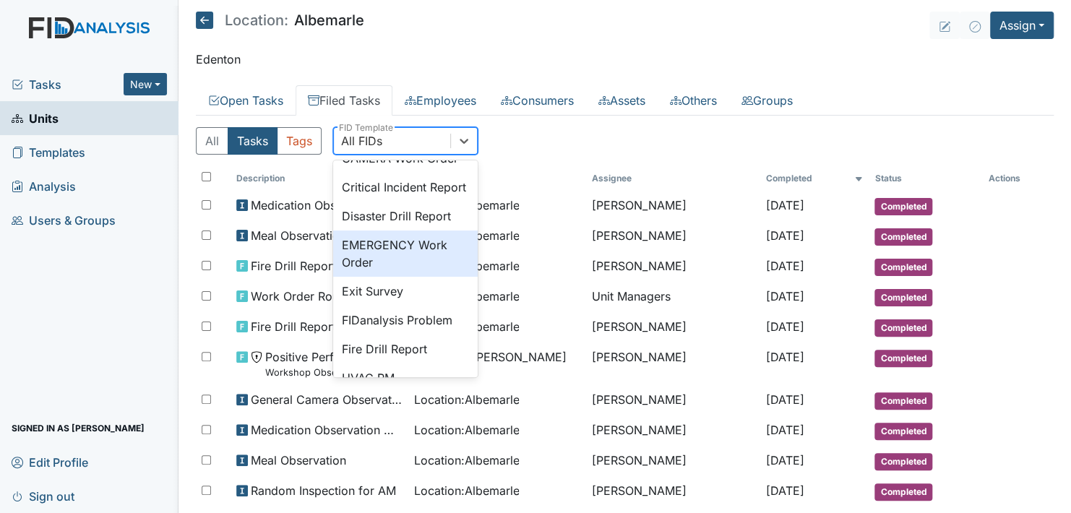
scroll to position [289, 0]
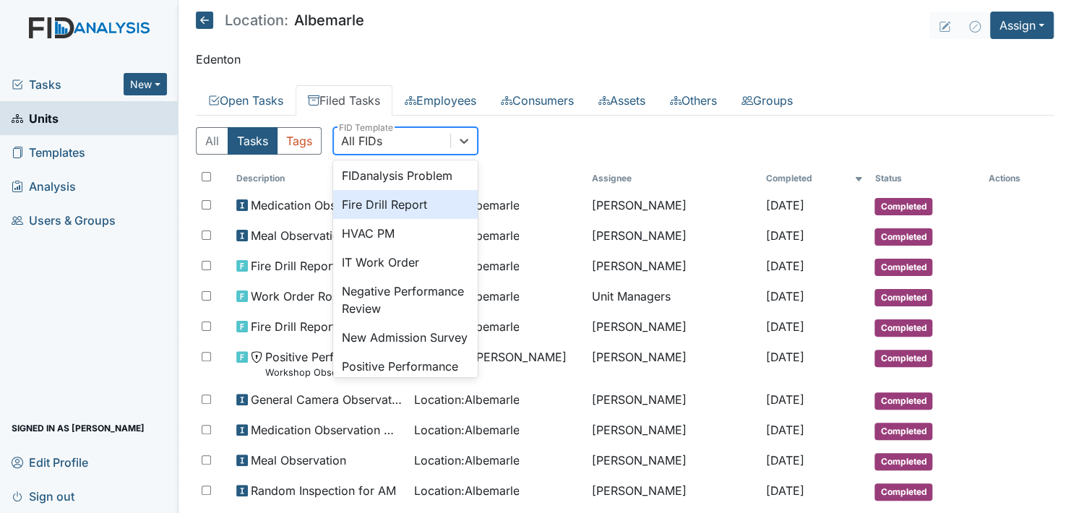
click at [416, 219] on div "Fire Drill Report" at bounding box center [405, 204] width 145 height 29
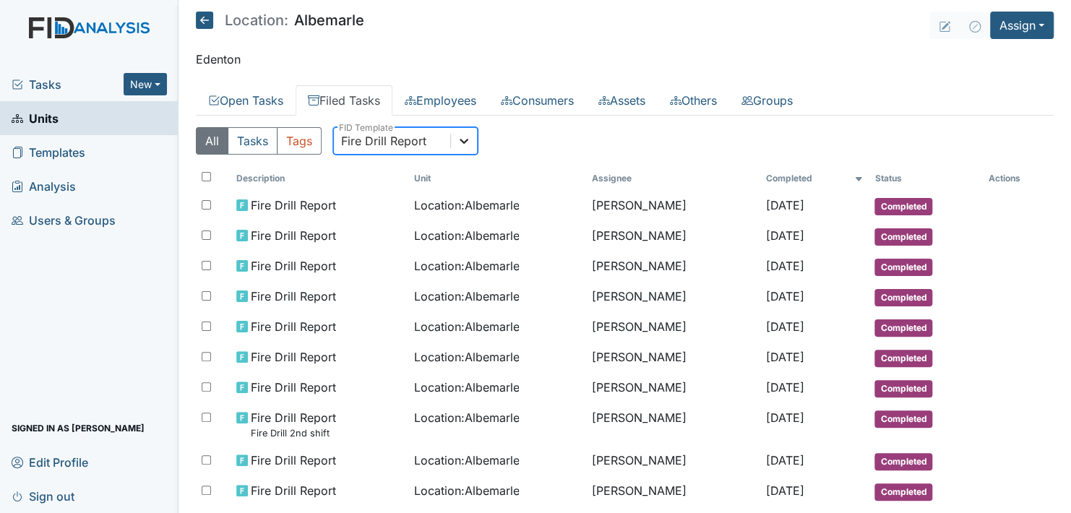
click at [463, 145] on icon at bounding box center [464, 141] width 14 height 14
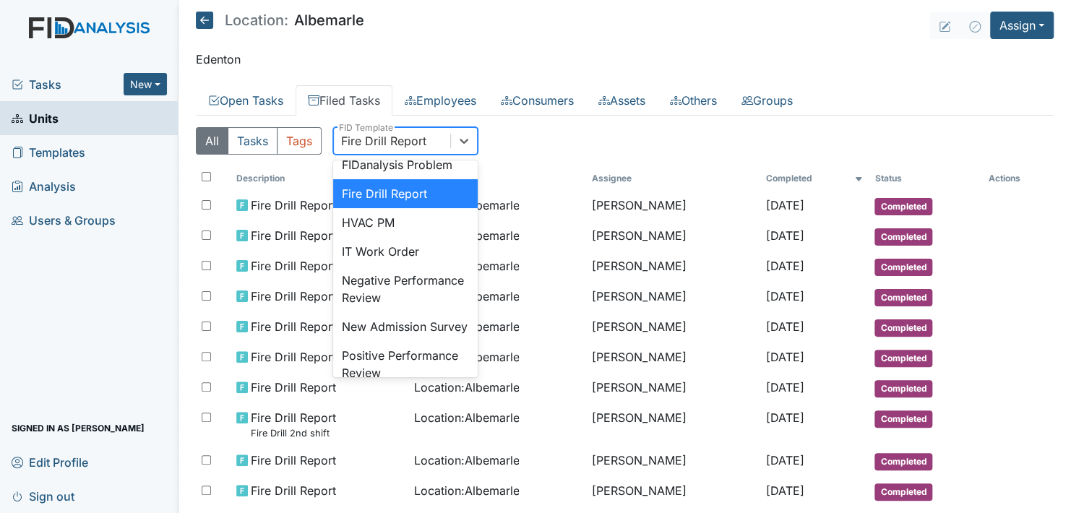
scroll to position [158, 0]
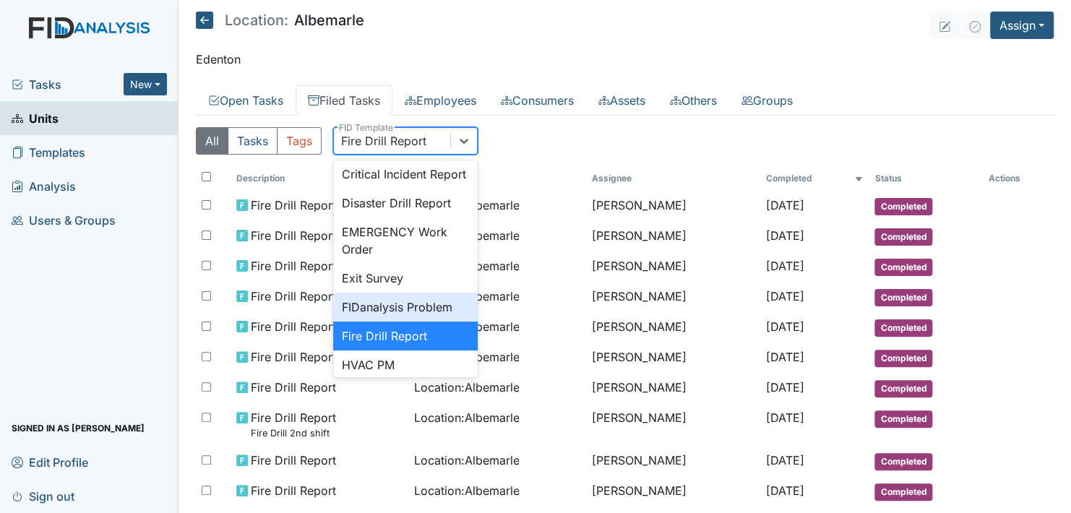
click at [882, 52] on p "Edenton" at bounding box center [625, 59] width 858 height 17
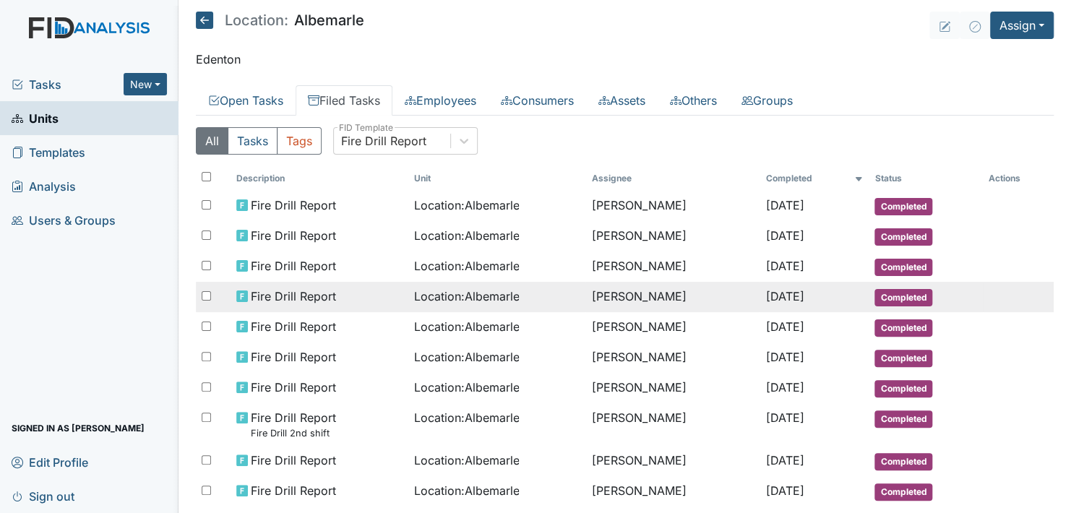
click at [905, 293] on span "Completed" at bounding box center [903, 297] width 58 height 17
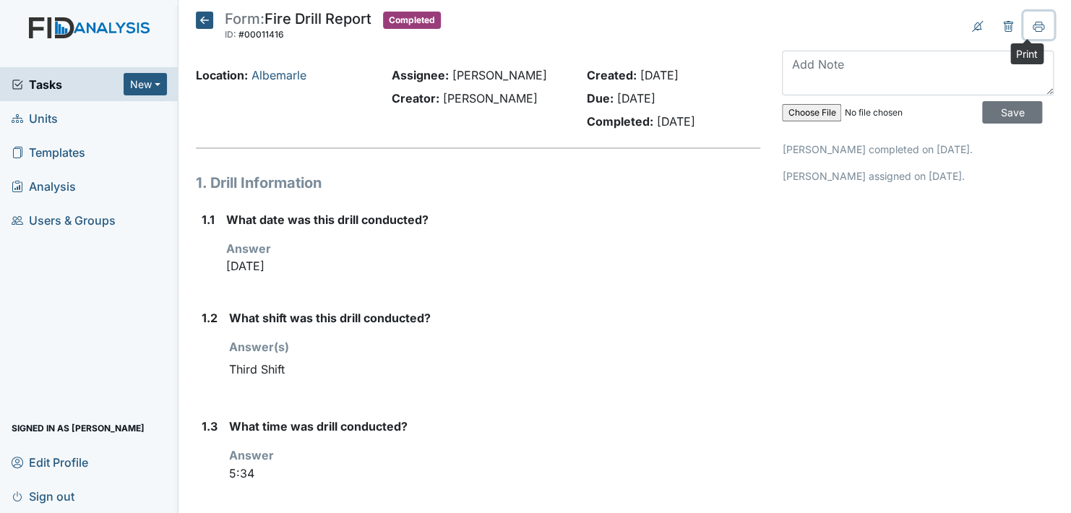
click at [1033, 23] on icon at bounding box center [1039, 26] width 12 height 8
click at [206, 22] on icon at bounding box center [204, 20] width 17 height 17
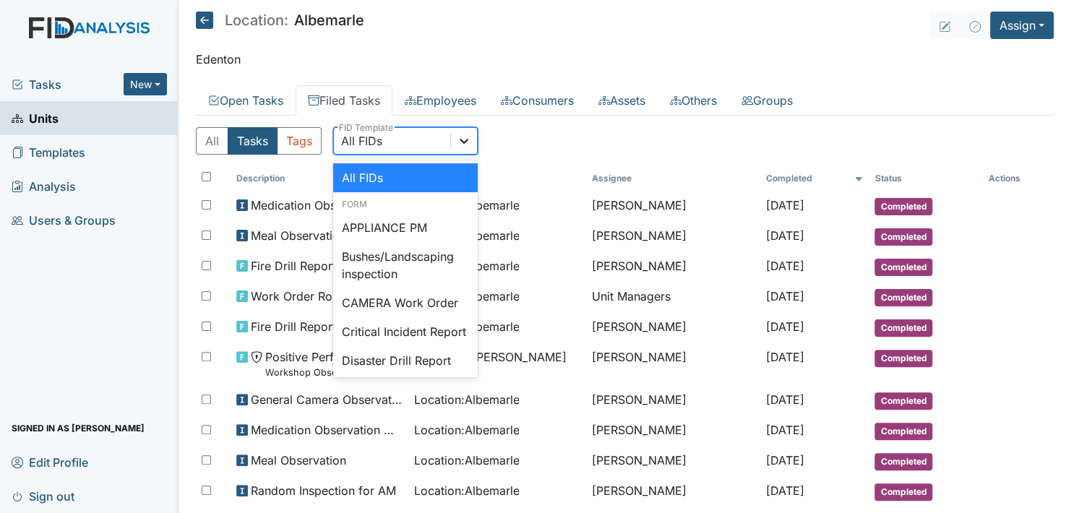
click at [463, 141] on icon at bounding box center [464, 141] width 9 height 5
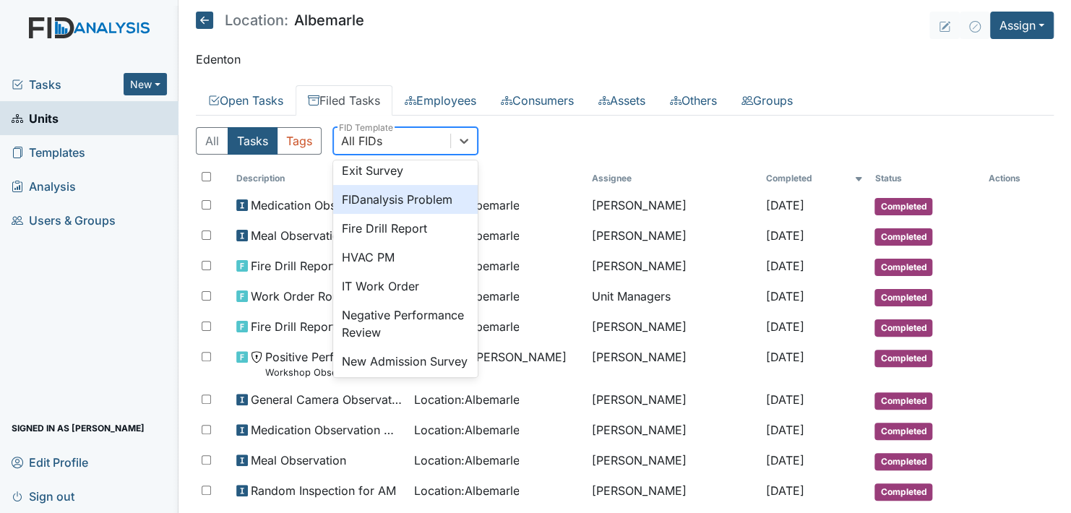
scroll to position [289, 0]
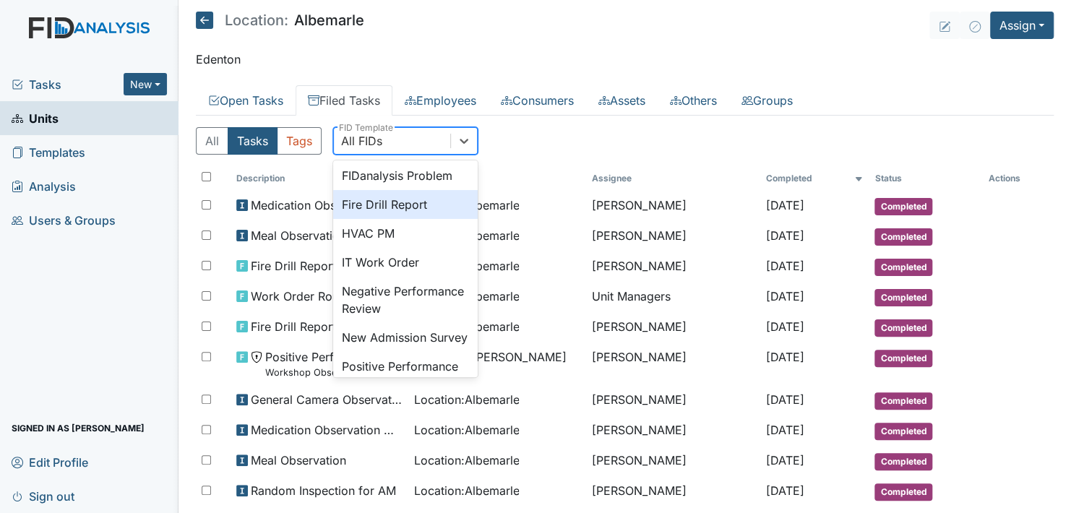
click at [405, 219] on div "Fire Drill Report" at bounding box center [405, 204] width 145 height 29
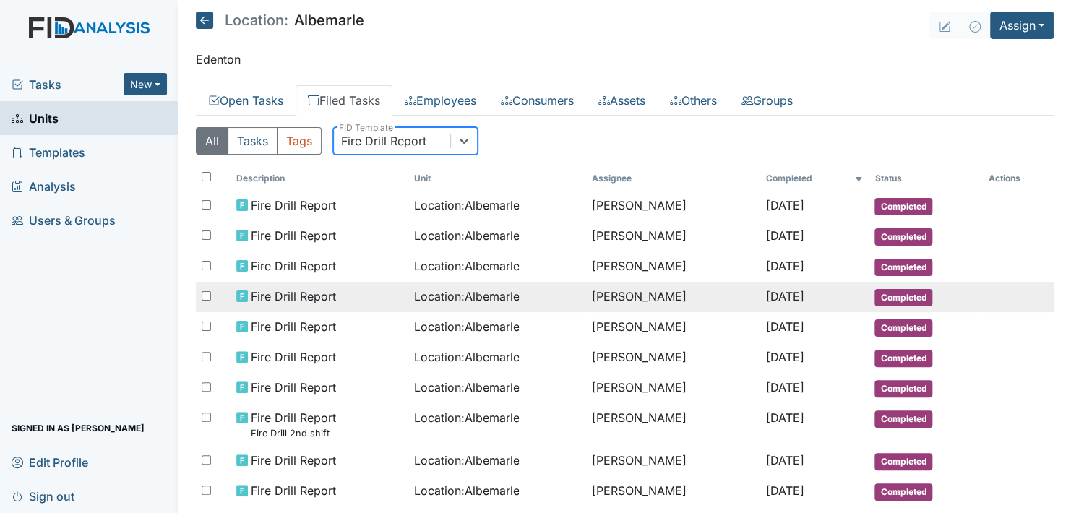
click at [888, 289] on span "Completed" at bounding box center [903, 297] width 58 height 17
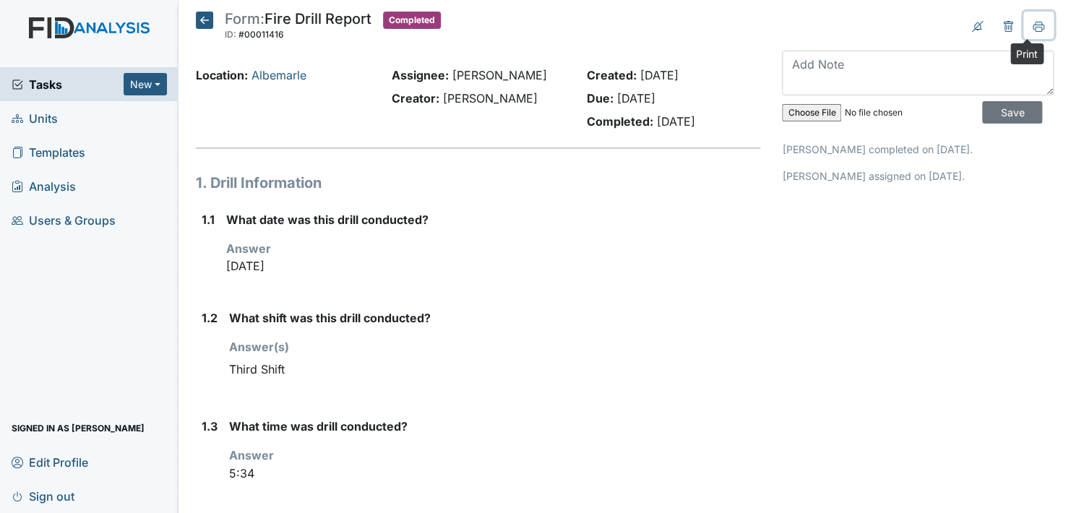
click at [1033, 25] on icon at bounding box center [1039, 27] width 12 height 12
click at [202, 20] on icon at bounding box center [204, 20] width 17 height 17
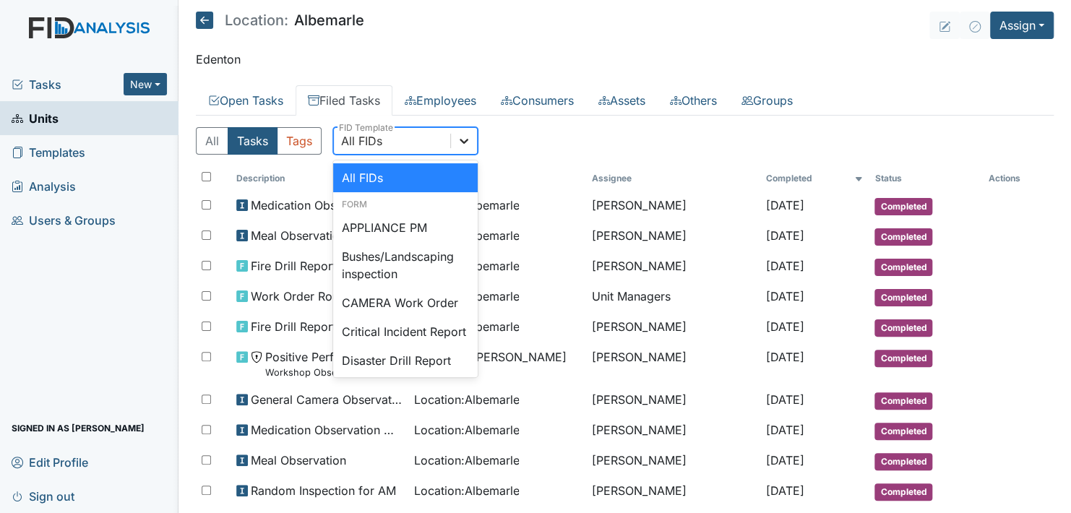
click at [465, 142] on icon at bounding box center [464, 141] width 14 height 14
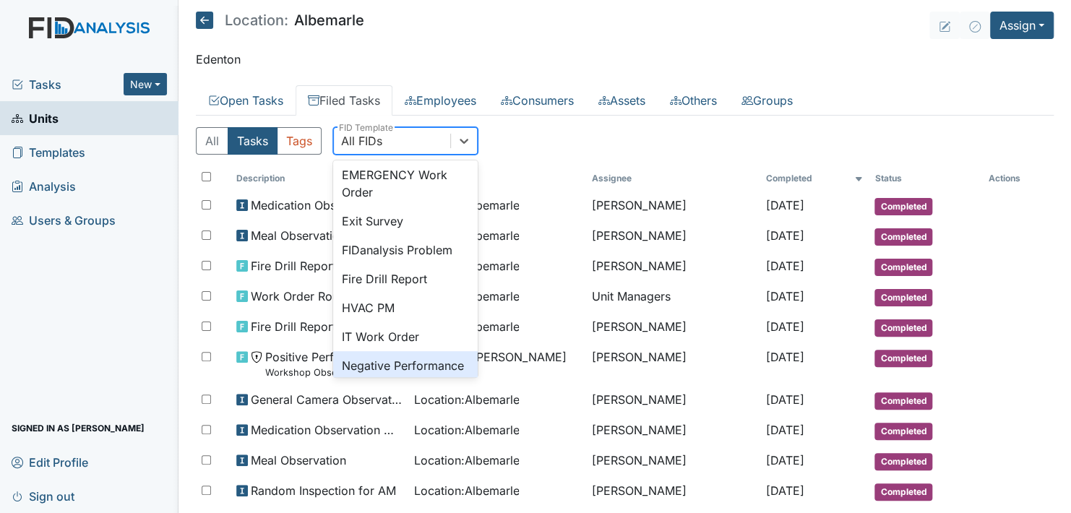
scroll to position [289, 0]
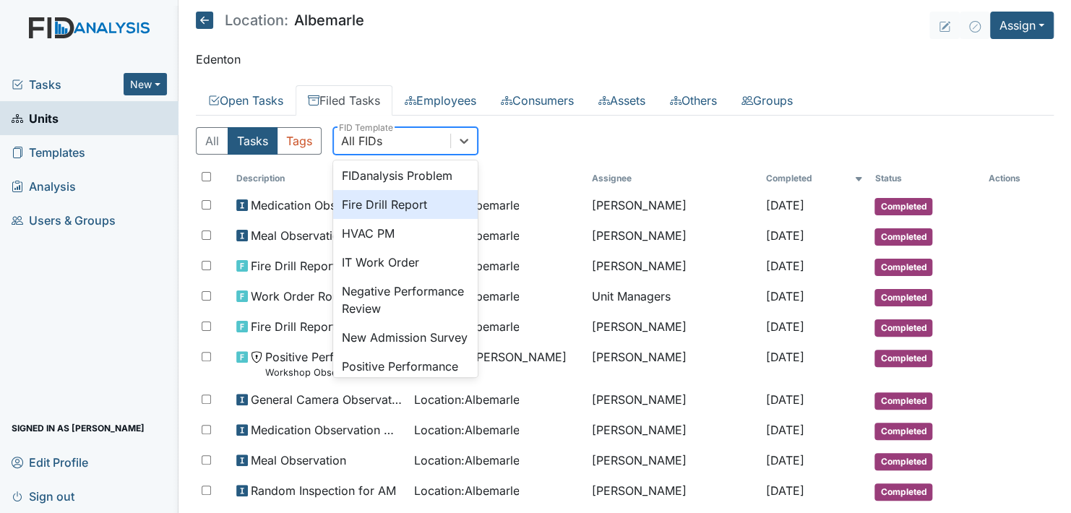
click at [408, 219] on div "Fire Drill Report" at bounding box center [405, 204] width 145 height 29
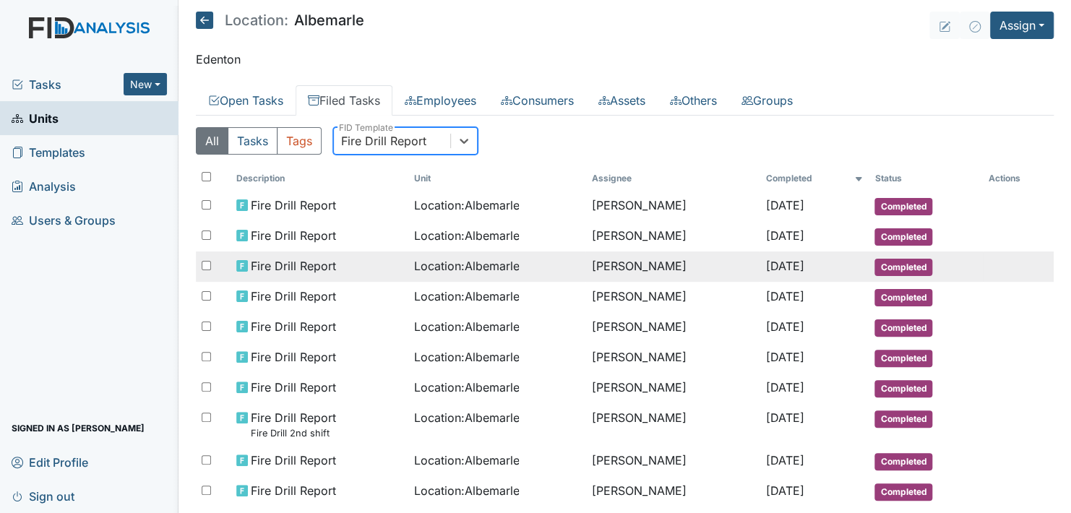
click at [880, 265] on span "Completed" at bounding box center [903, 267] width 58 height 17
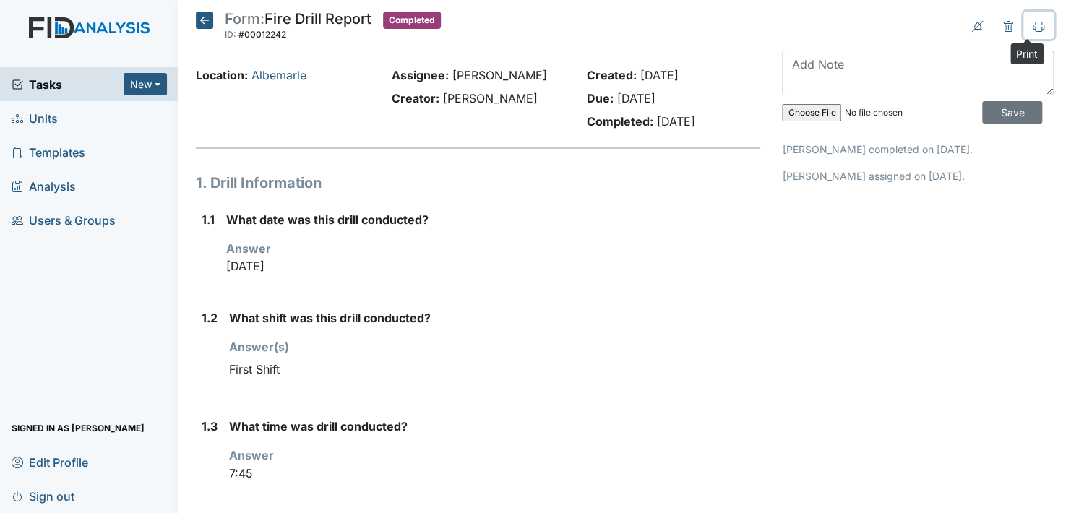
click at [1033, 22] on icon at bounding box center [1039, 27] width 12 height 12
click at [203, 19] on icon at bounding box center [204, 20] width 17 height 17
